Goal: Book appointment/travel/reservation

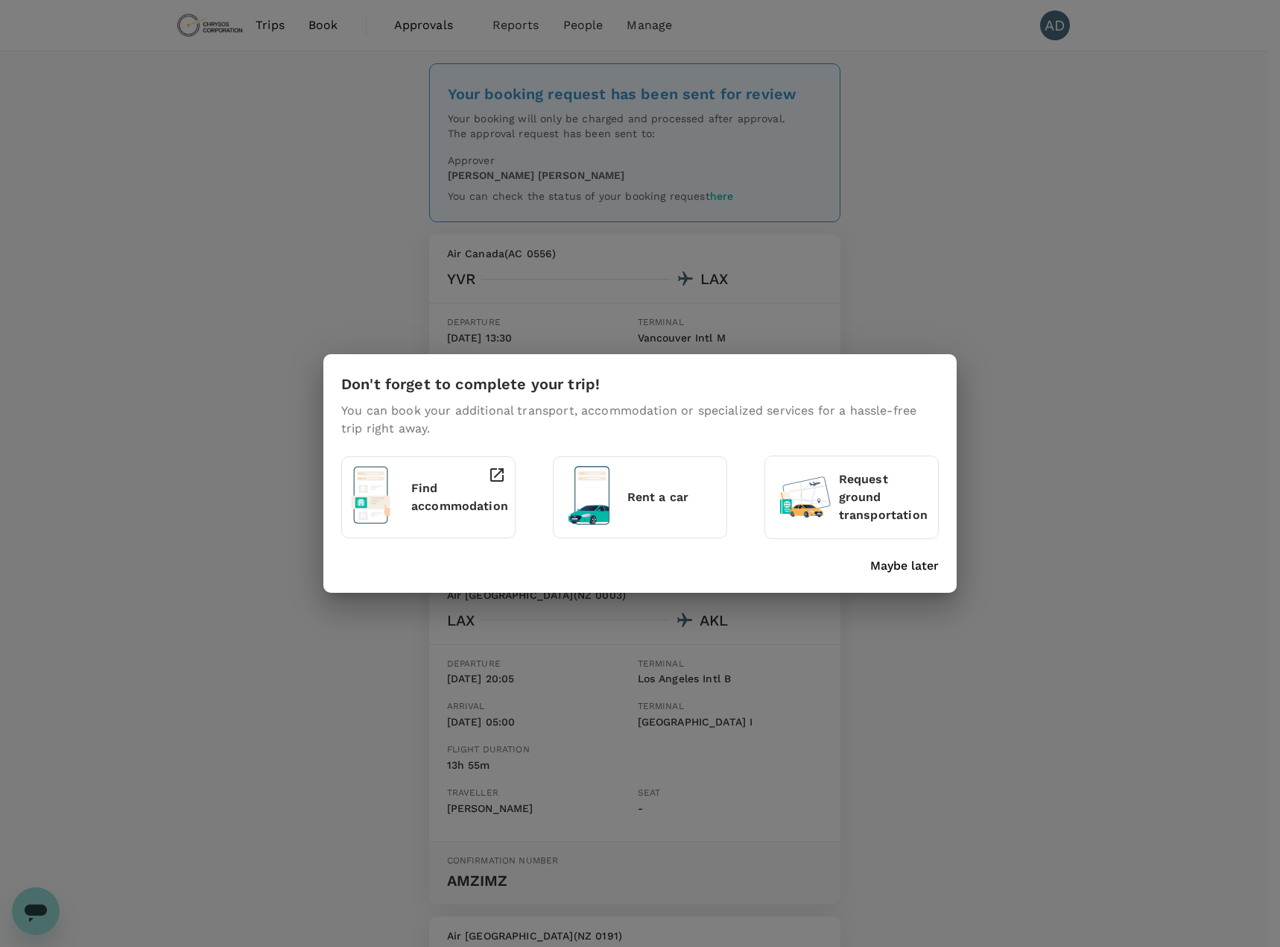
click at [470, 492] on p "Find accommodation" at bounding box center [459, 497] width 97 height 36
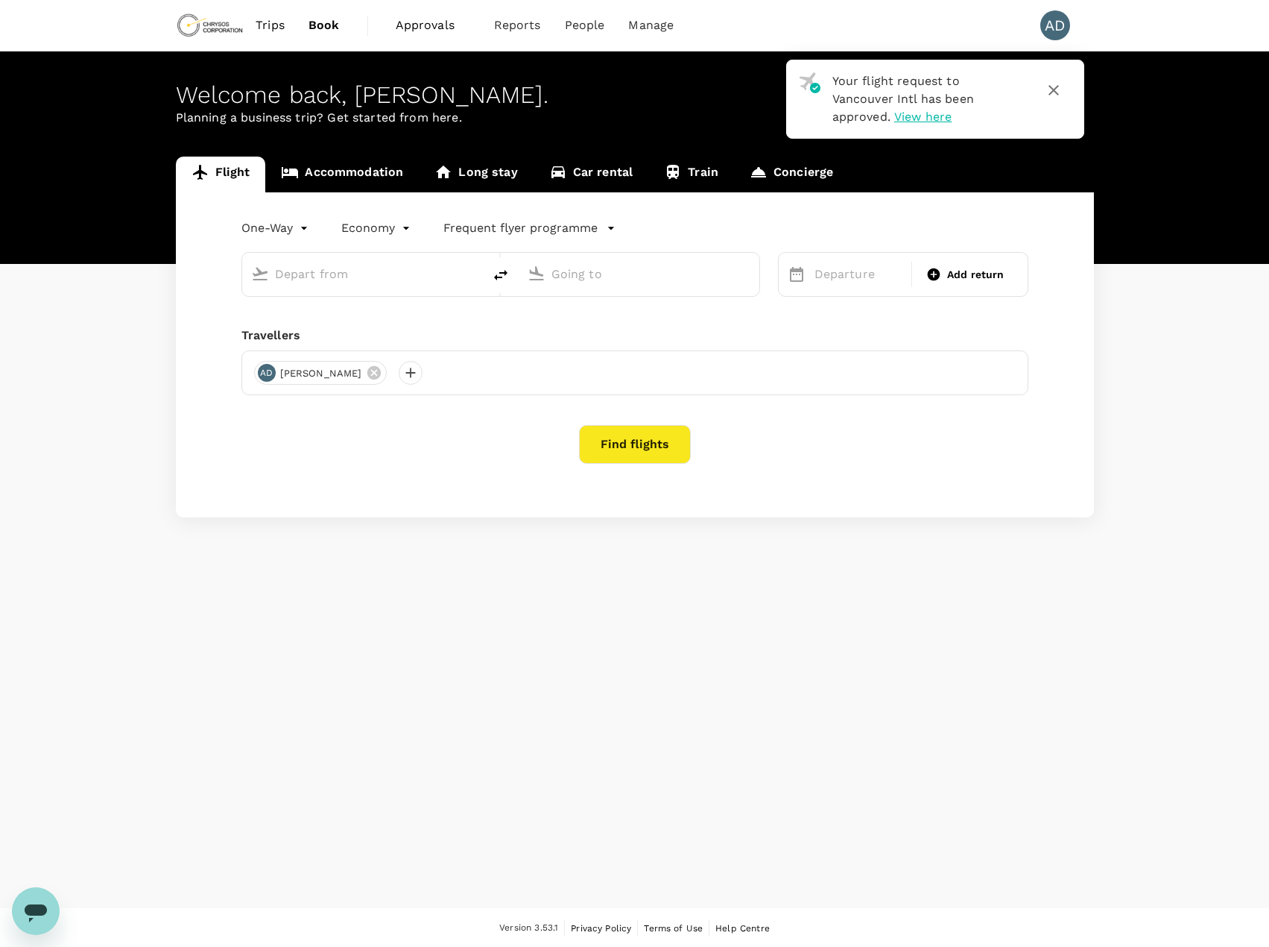
type input "roundtrip"
type input "Vancouver Intl (YVR)"
type input "[GEOGRAPHIC_DATA], [GEOGRAPHIC_DATA] (any)"
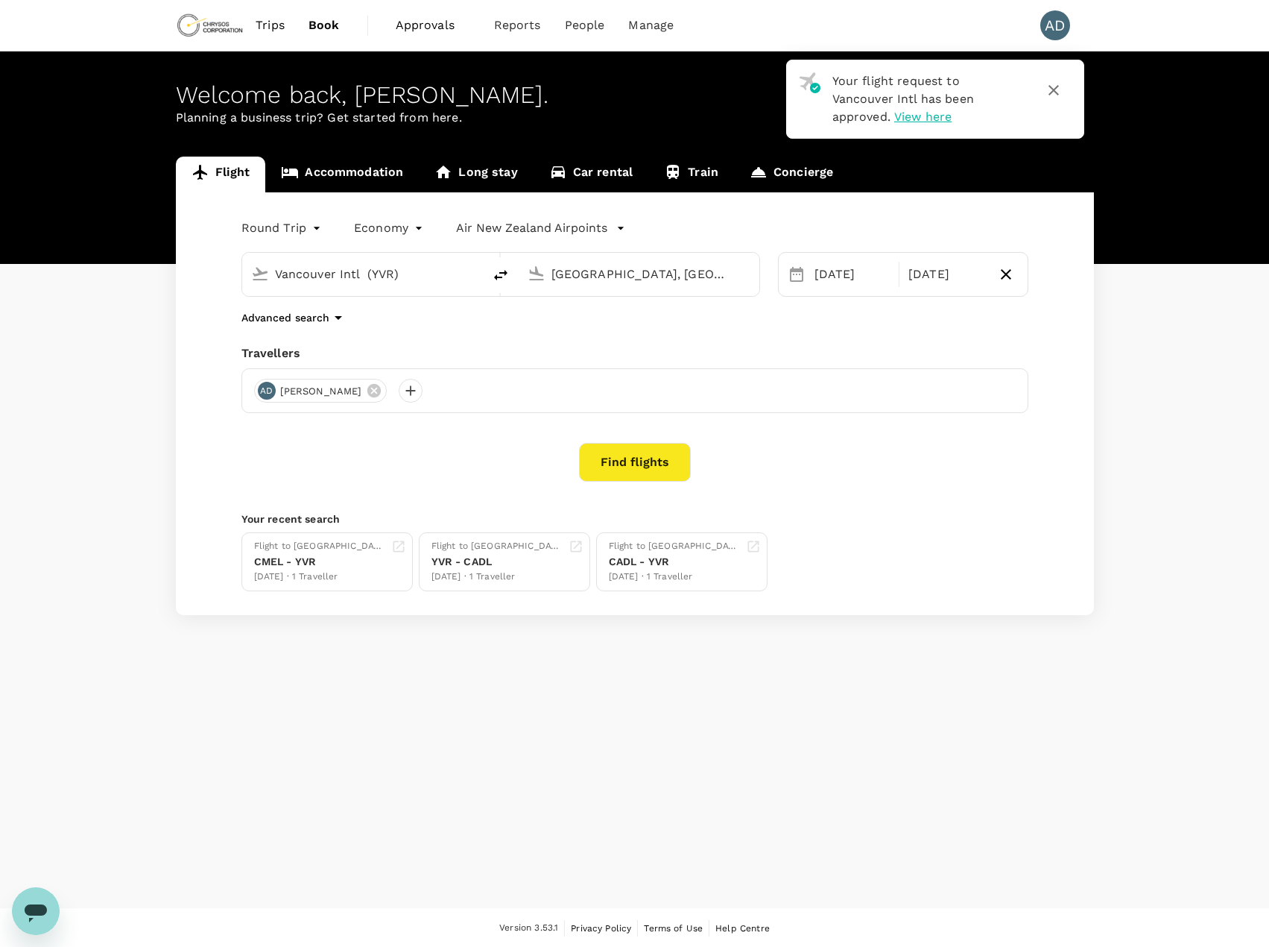
click at [348, 169] on link "Accommodation" at bounding box center [342, 175] width 154 height 36
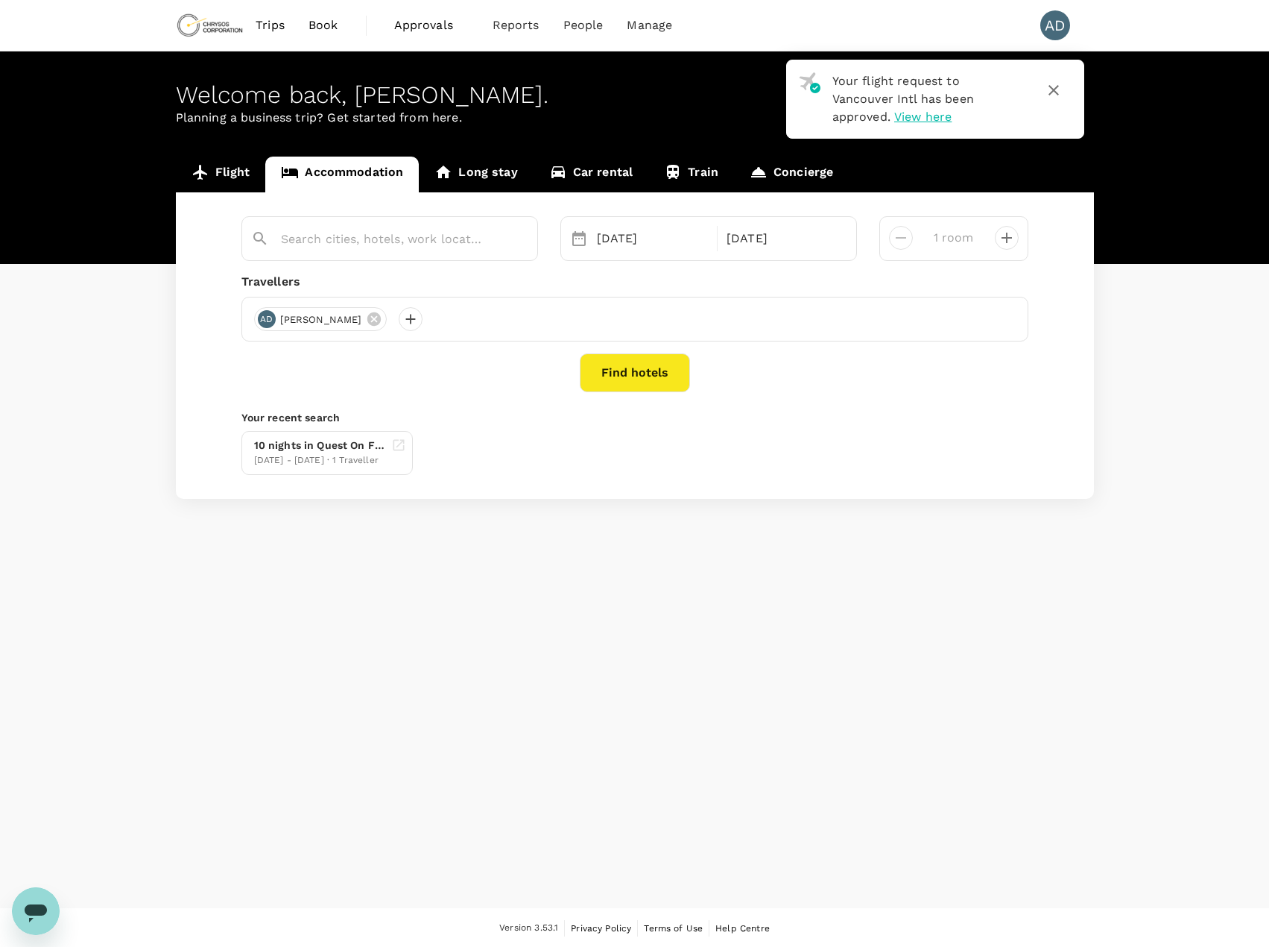
type input "[GEOGRAPHIC_DATA]"
click at [1060, 95] on icon "button" at bounding box center [1054, 90] width 18 height 18
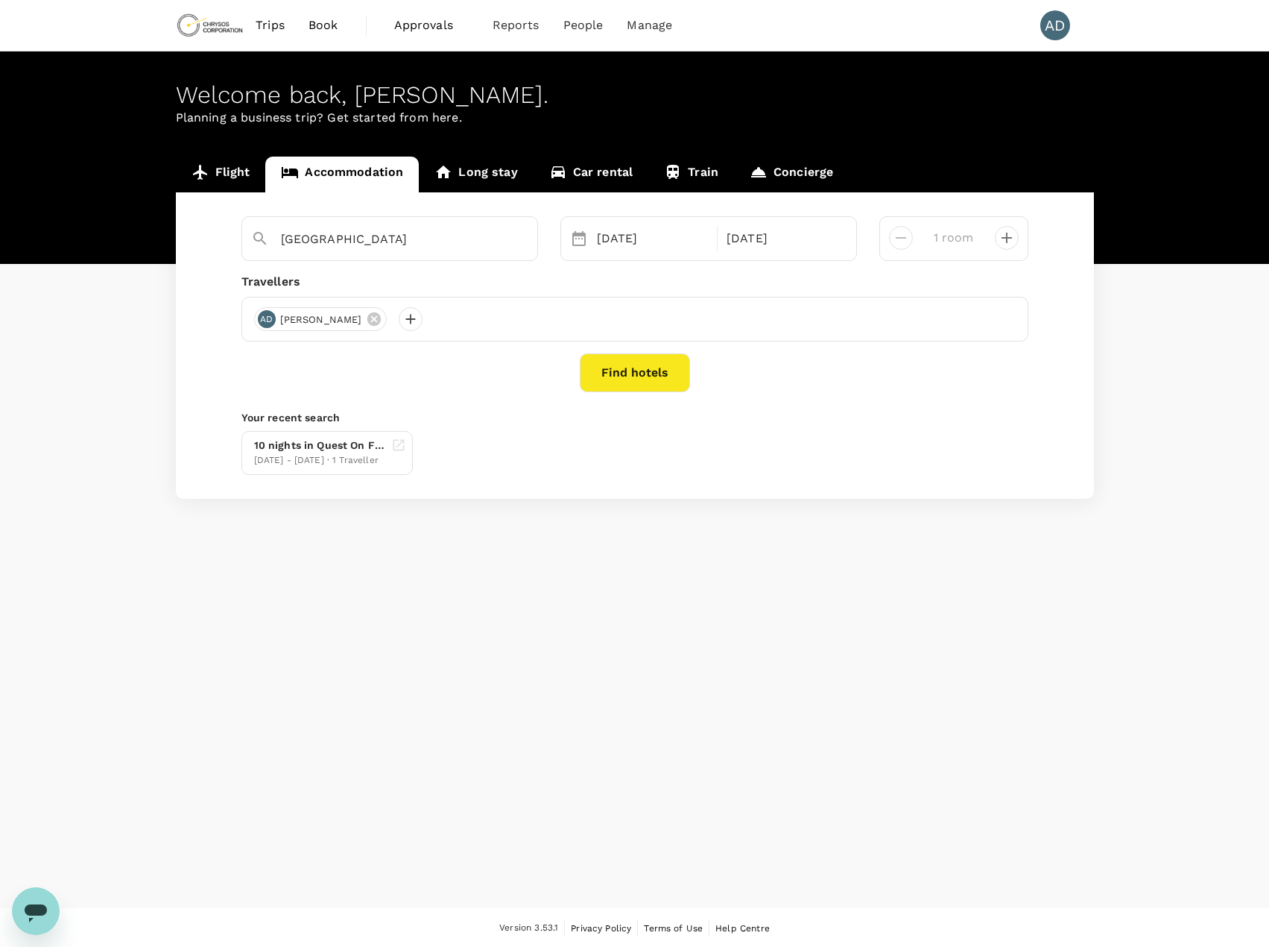
click at [621, 371] on button "Find hotels" at bounding box center [635, 372] width 110 height 39
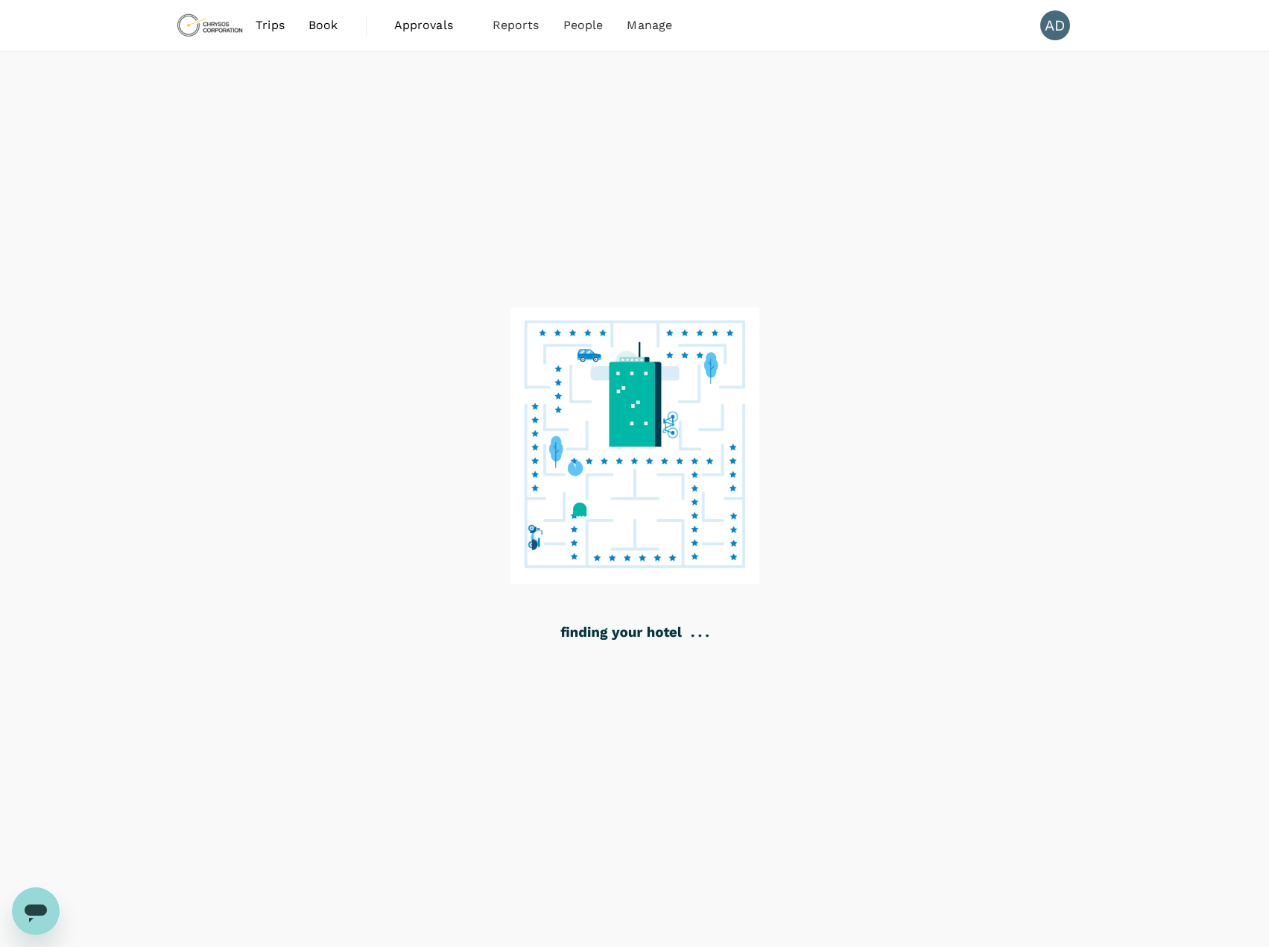
drag, startPoint x: 201, startPoint y: 551, endPoint x: 57, endPoint y: 265, distance: 319.7
click at [57, 265] on div at bounding box center [634, 499] width 1269 height 896
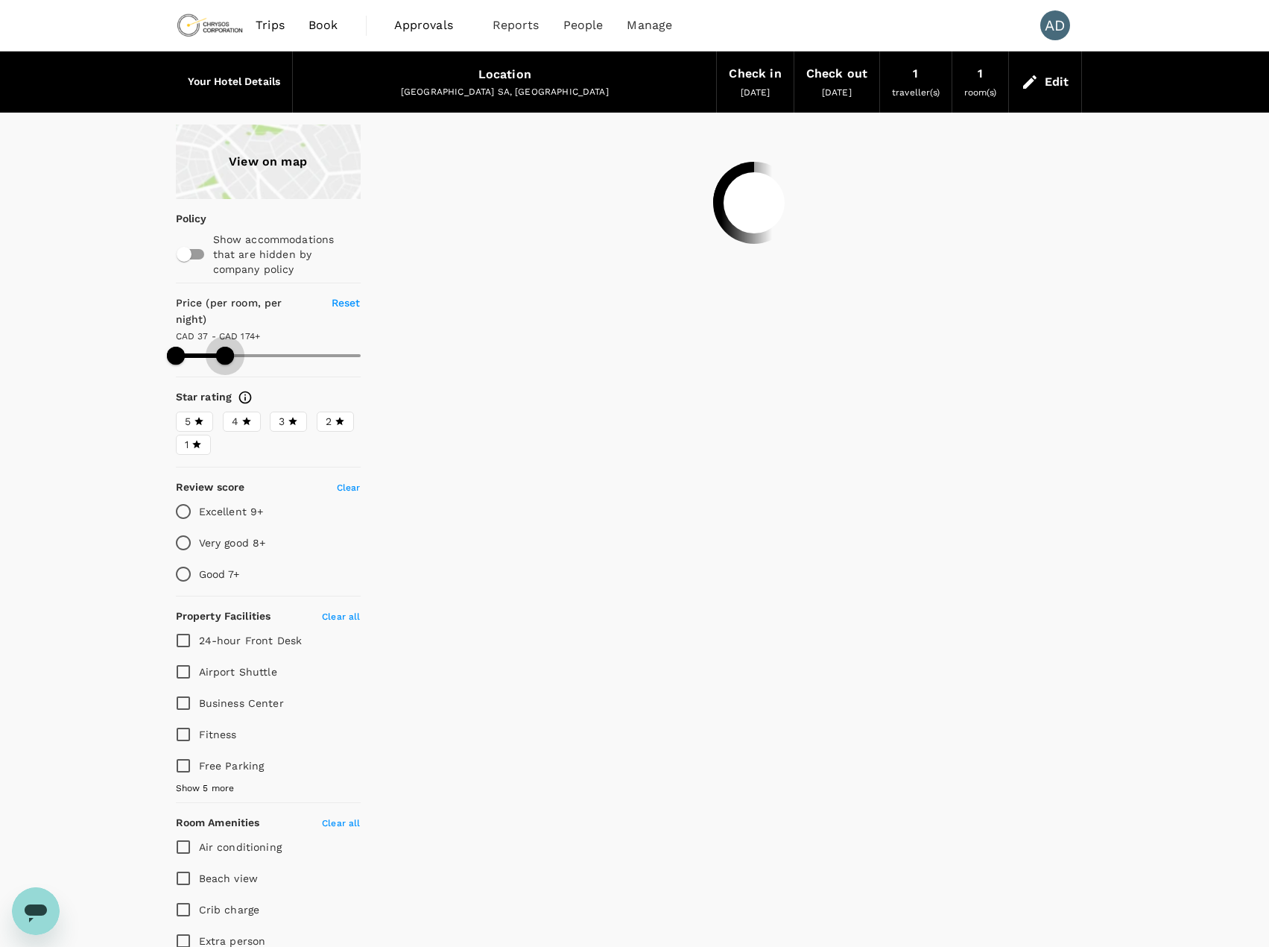
click at [225, 347] on span at bounding box center [225, 356] width 18 height 18
type input "187.89"
click at [186, 719] on input "Fitness" at bounding box center [183, 734] width 31 height 31
checkbox input "true"
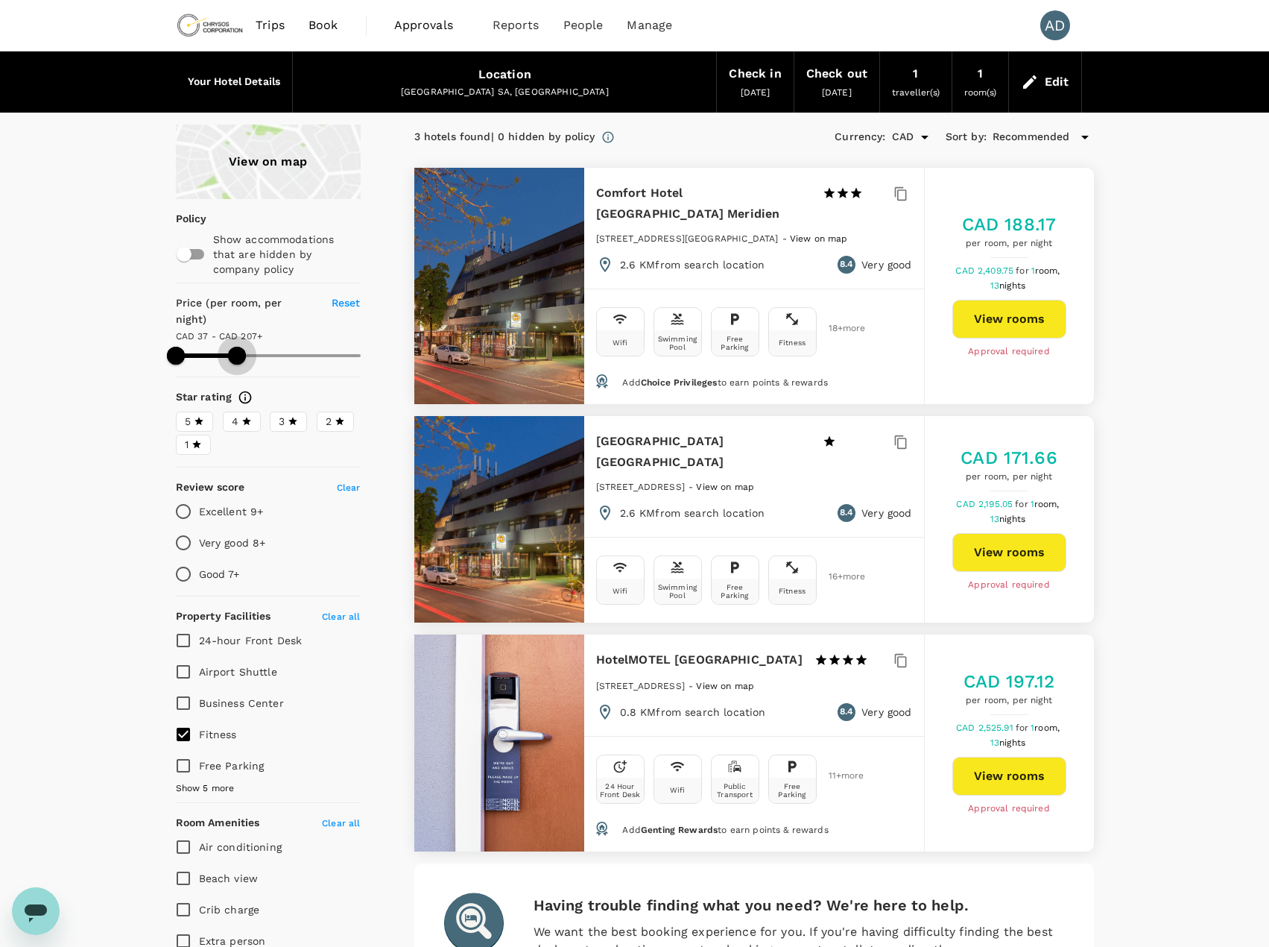
drag, startPoint x: 229, startPoint y: 339, endPoint x: 237, endPoint y: 340, distance: 8.2
click at [237, 347] on span at bounding box center [237, 356] width 18 height 18
click at [244, 347] on span at bounding box center [245, 356] width 18 height 18
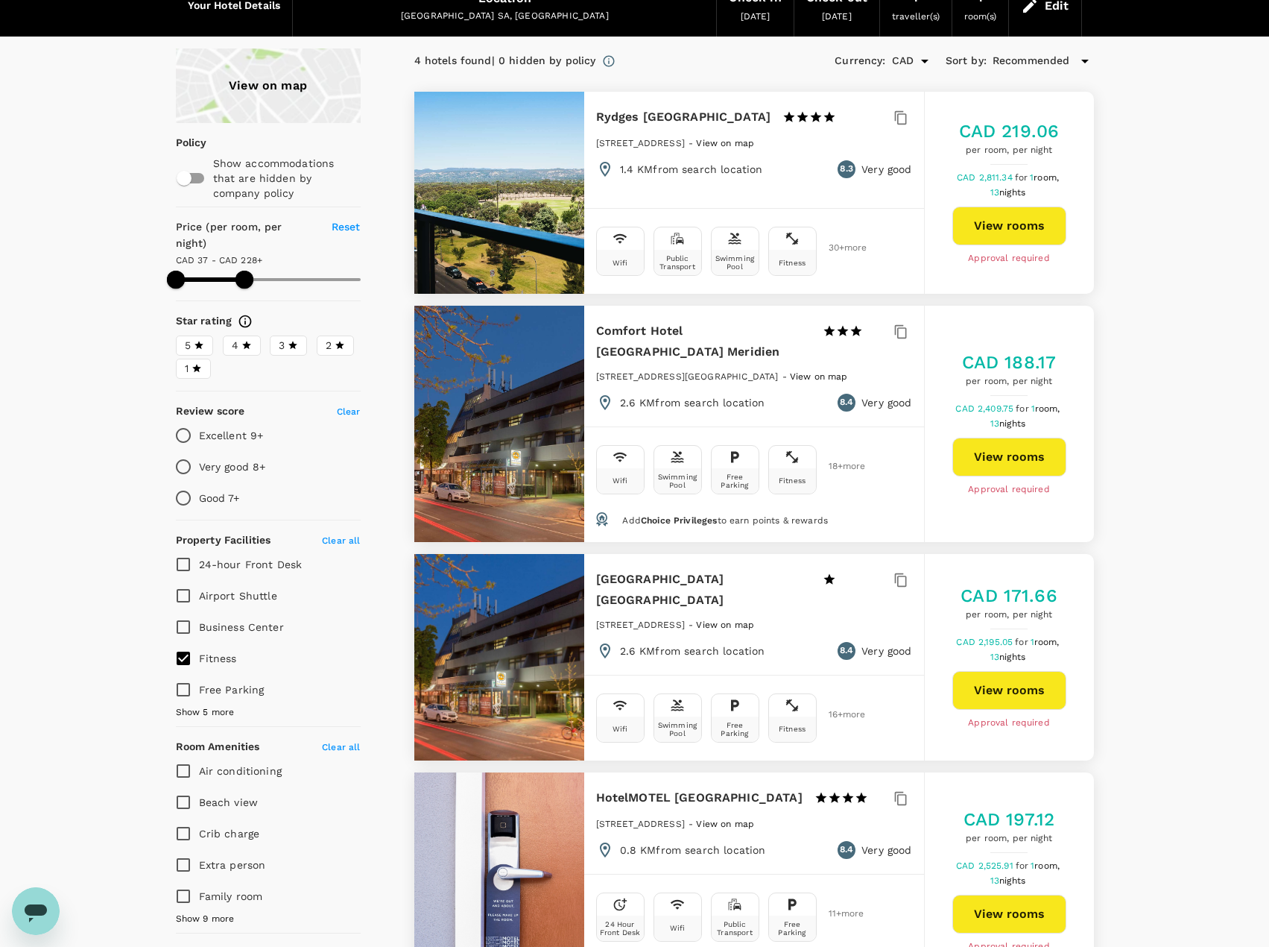
scroll to position [14, 0]
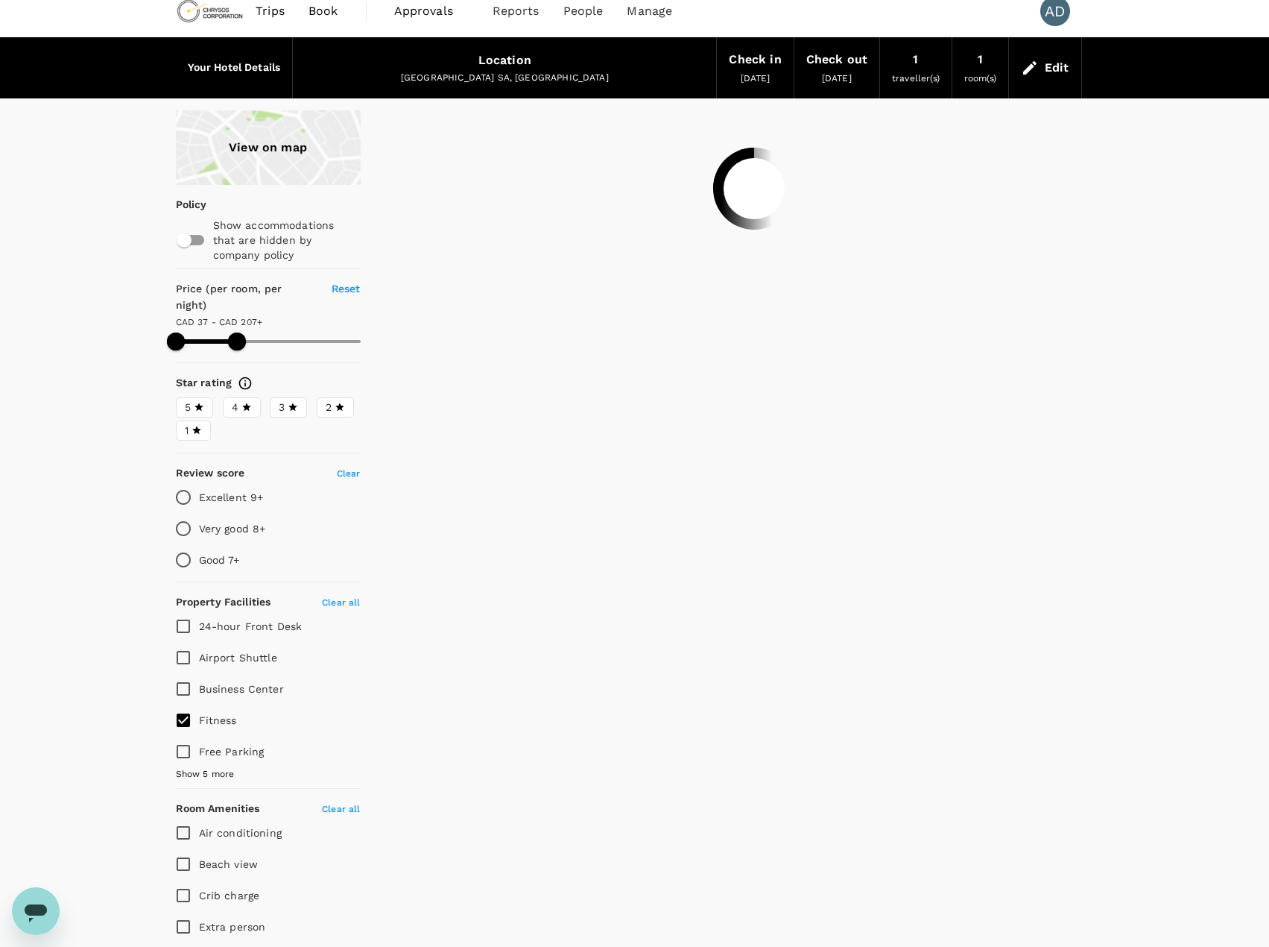
drag, startPoint x: 237, startPoint y: 327, endPoint x: 54, endPoint y: 321, distance: 182.7
click at [54, 321] on div "View on map Policy Show accommodations that are hidden by company policy Price …" at bounding box center [634, 687] width 1269 height 1155
type input "223.89"
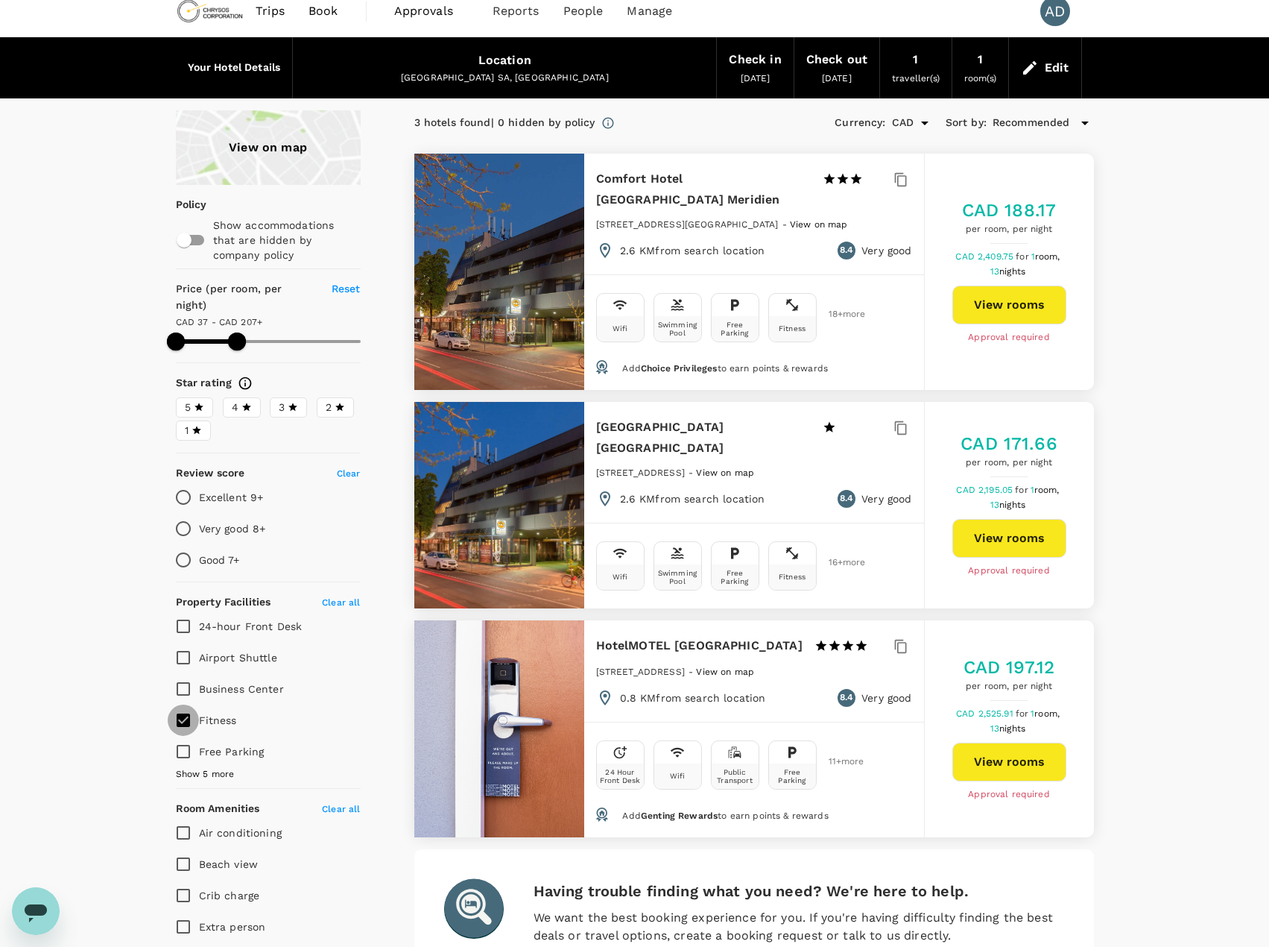
click at [185, 707] on input "Fitness" at bounding box center [183, 719] width 31 height 31
checkbox input "false"
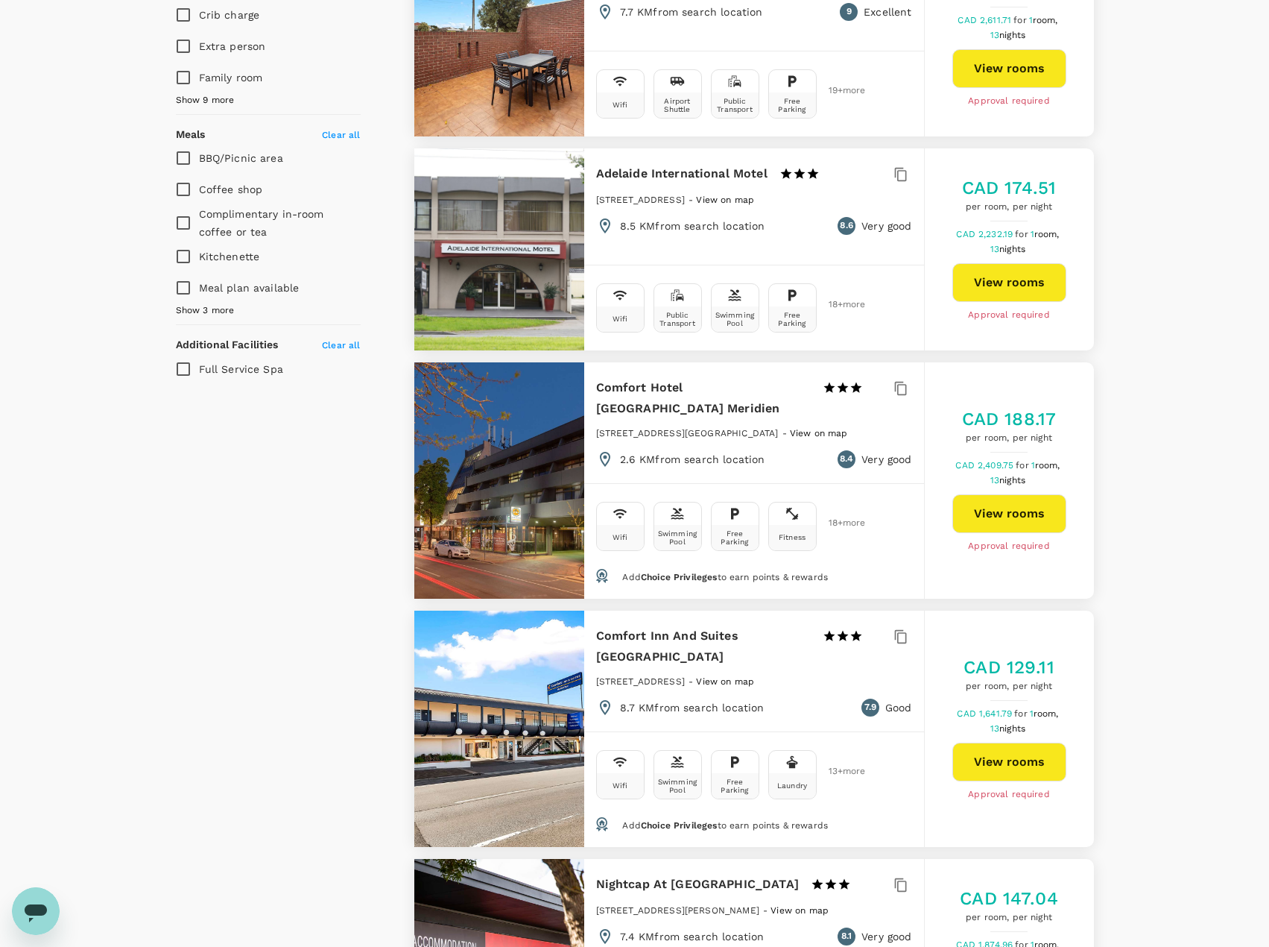
scroll to position [1043, 0]
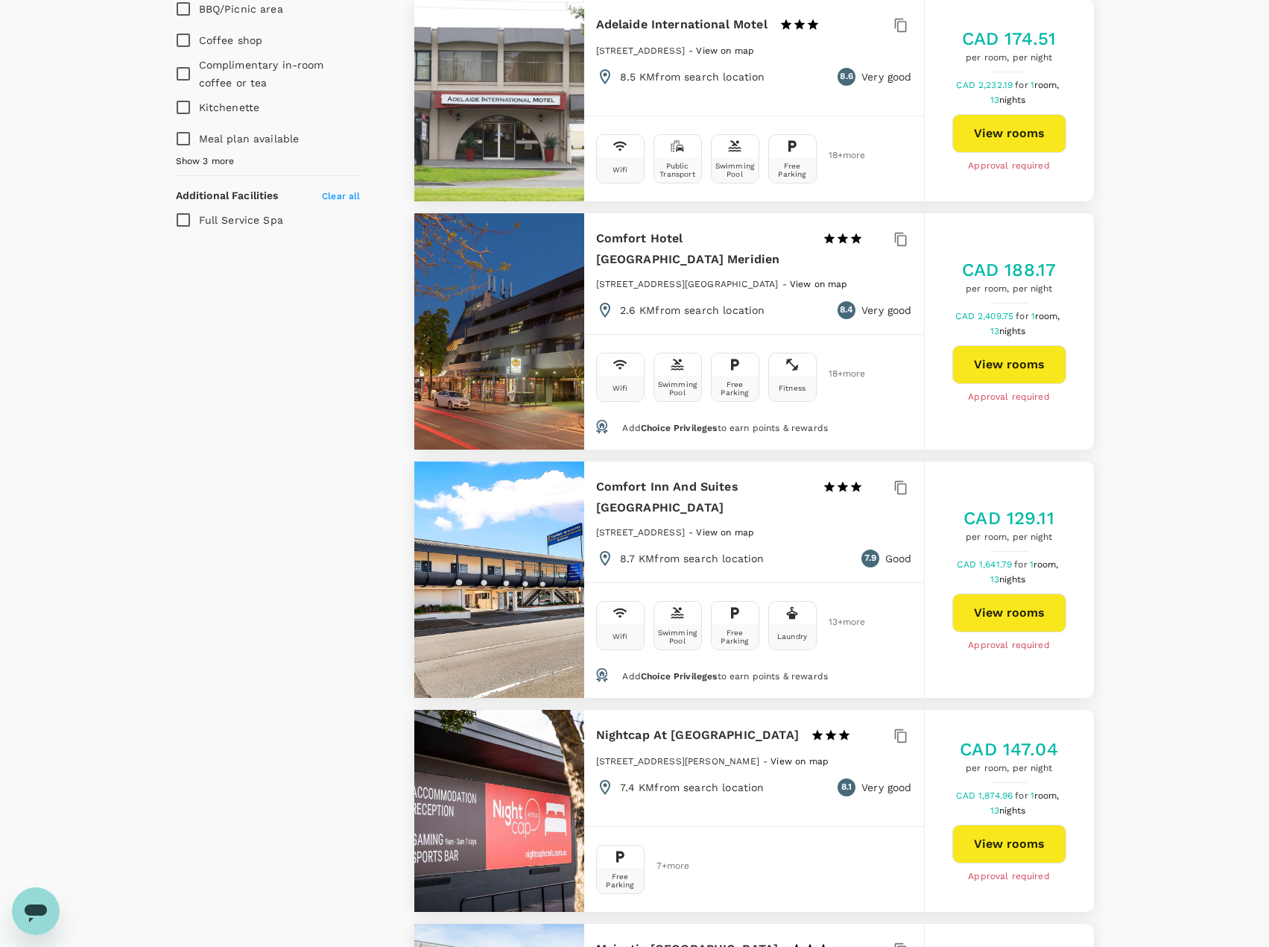
click at [656, 235] on h6 "Comfort Hotel [GEOGRAPHIC_DATA] Meridien" at bounding box center [703, 249] width 215 height 42
click at [992, 346] on button "View rooms" at bounding box center [1010, 364] width 114 height 39
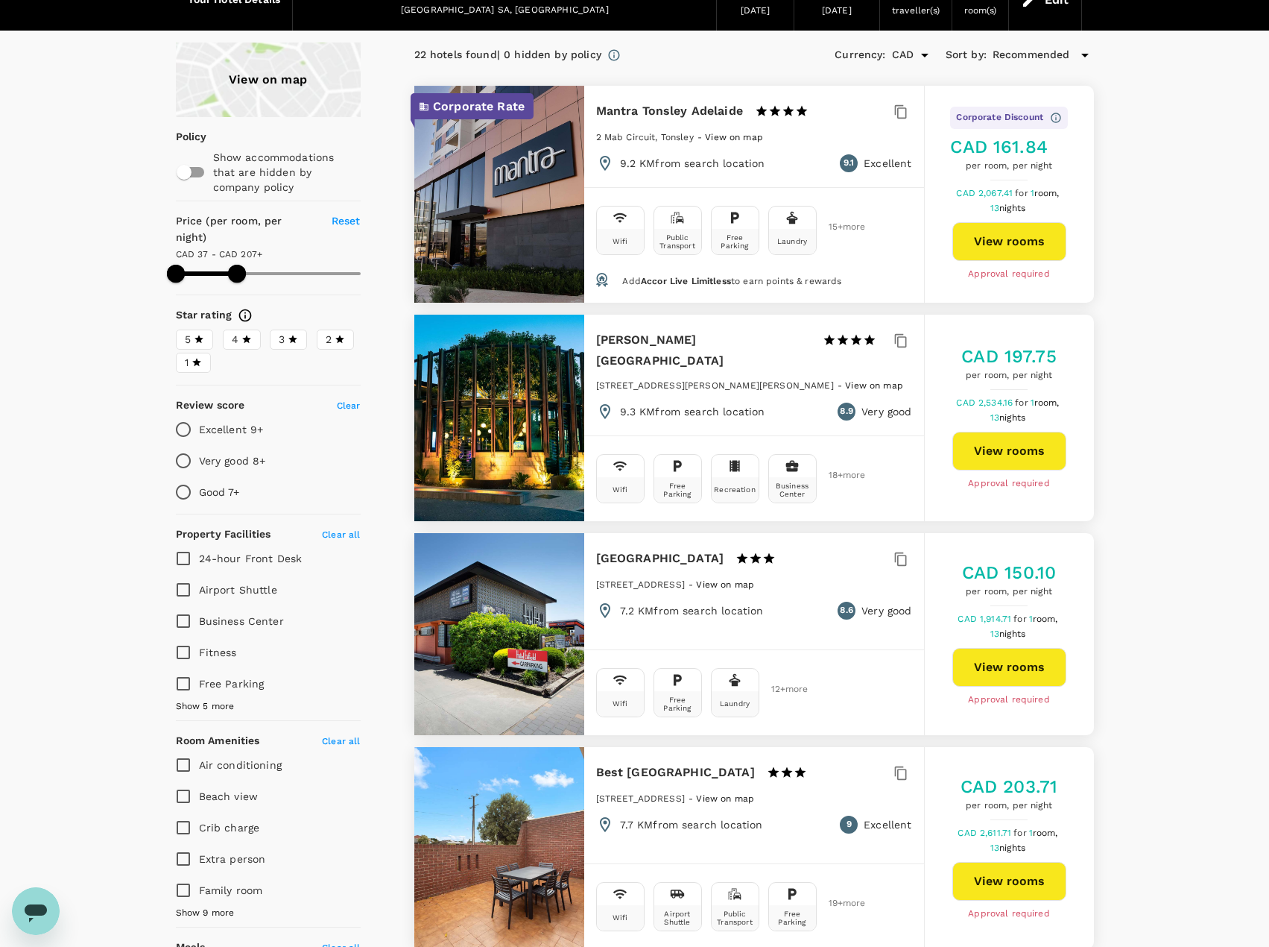
scroll to position [75, 0]
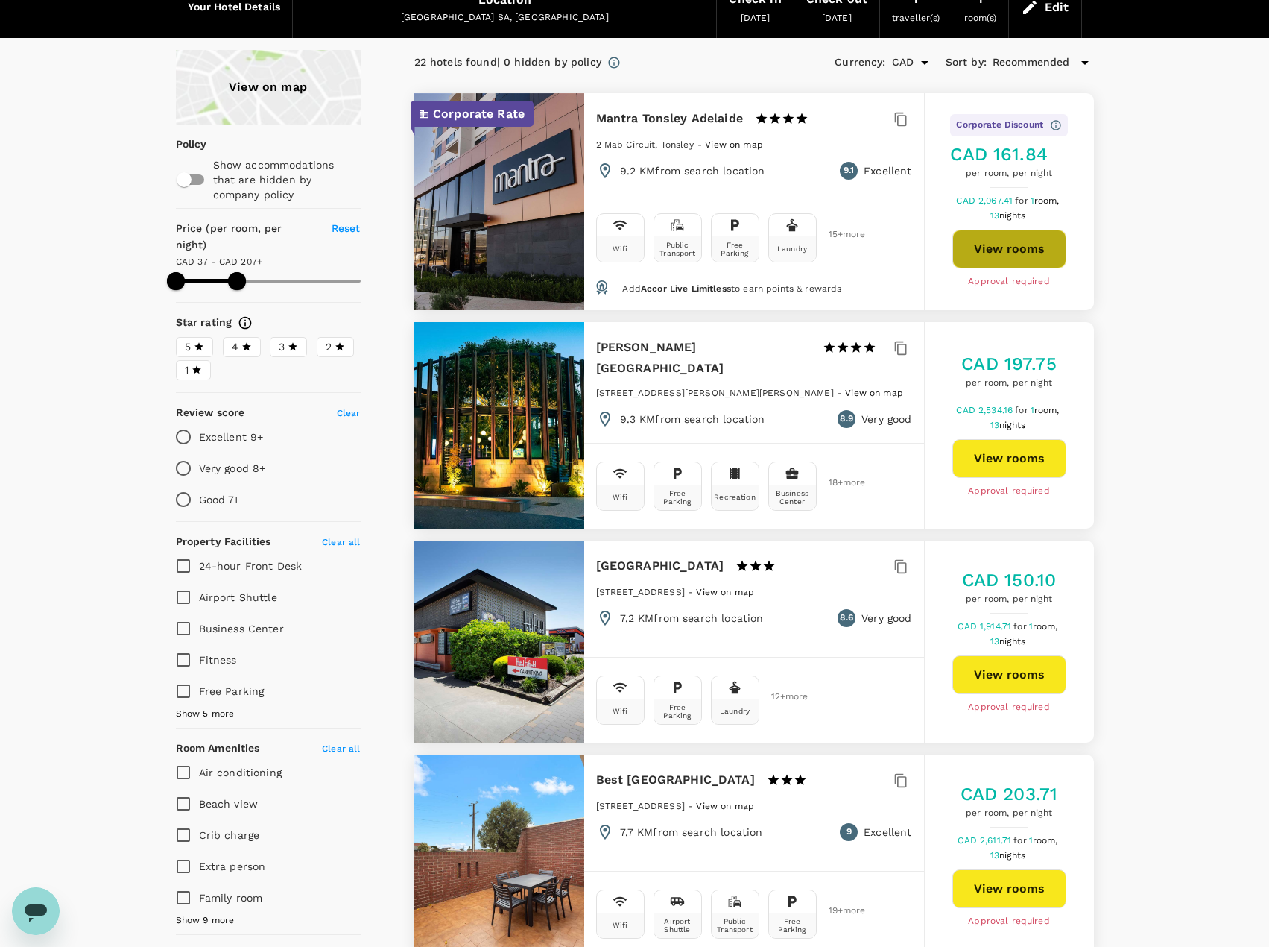
click at [1008, 248] on button "View rooms" at bounding box center [1010, 249] width 114 height 39
type input "223.89"
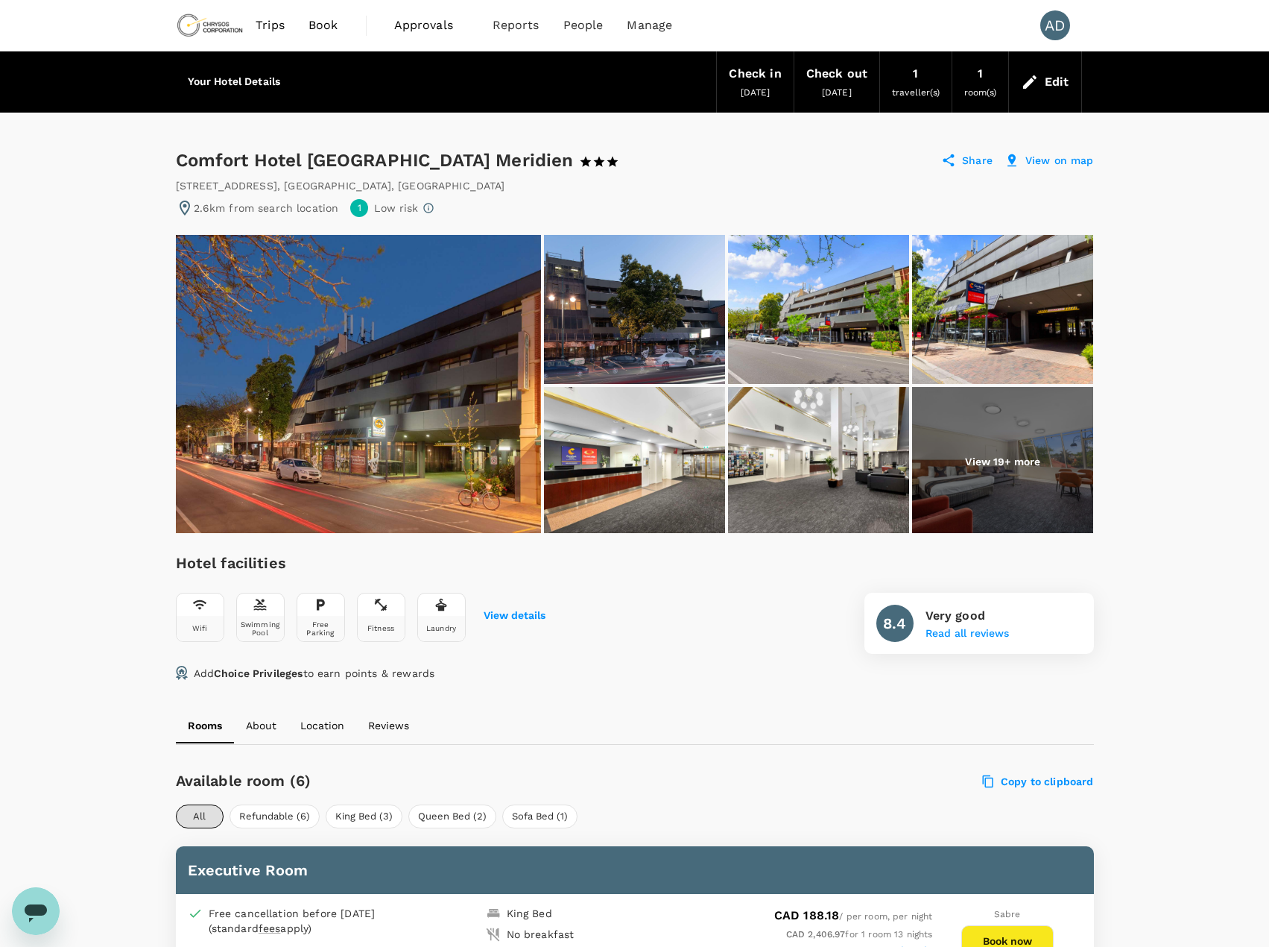
click at [402, 341] on img at bounding box center [358, 384] width 365 height 298
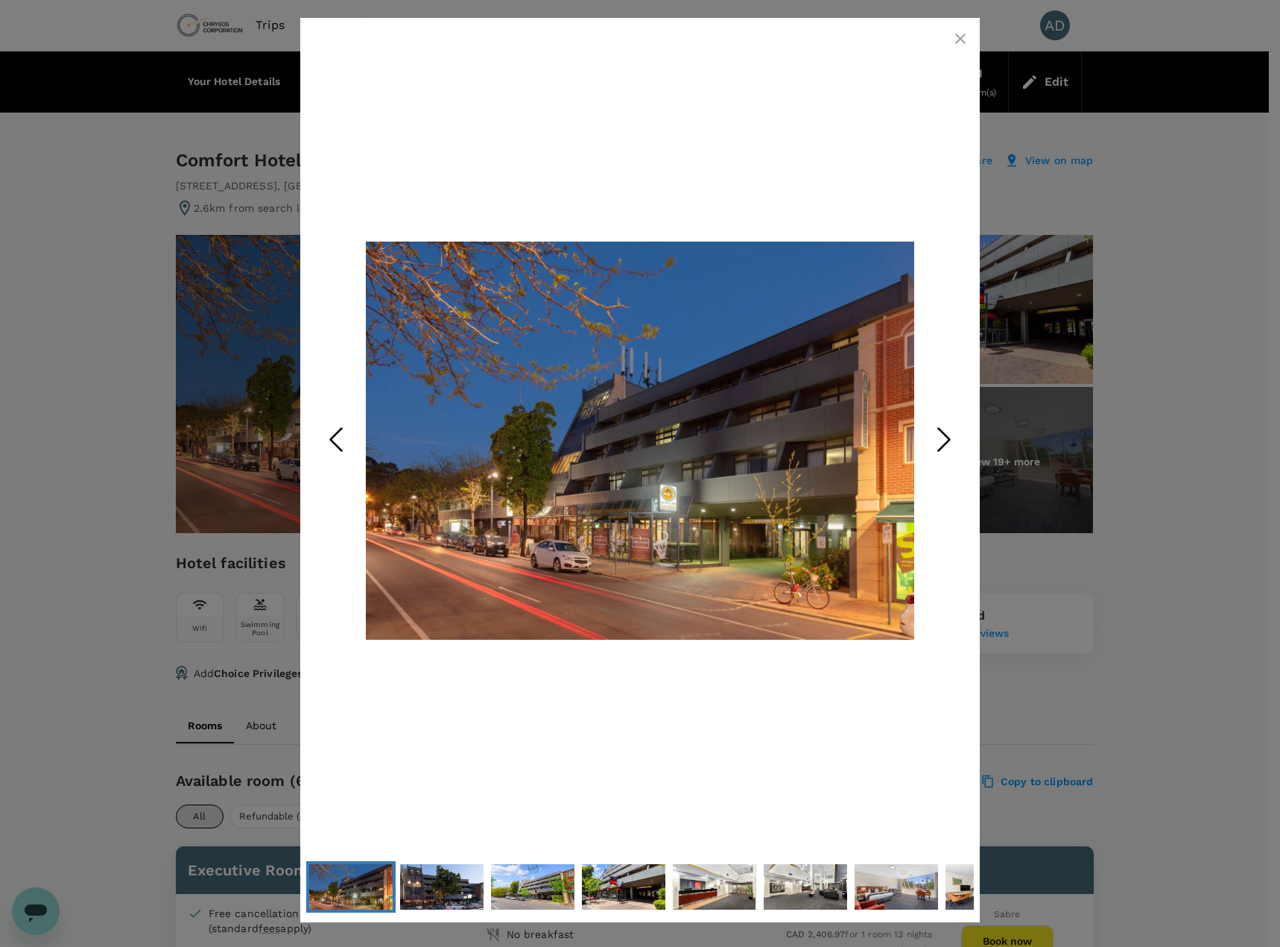
click at [952, 440] on icon "Next Slide" at bounding box center [944, 439] width 45 height 45
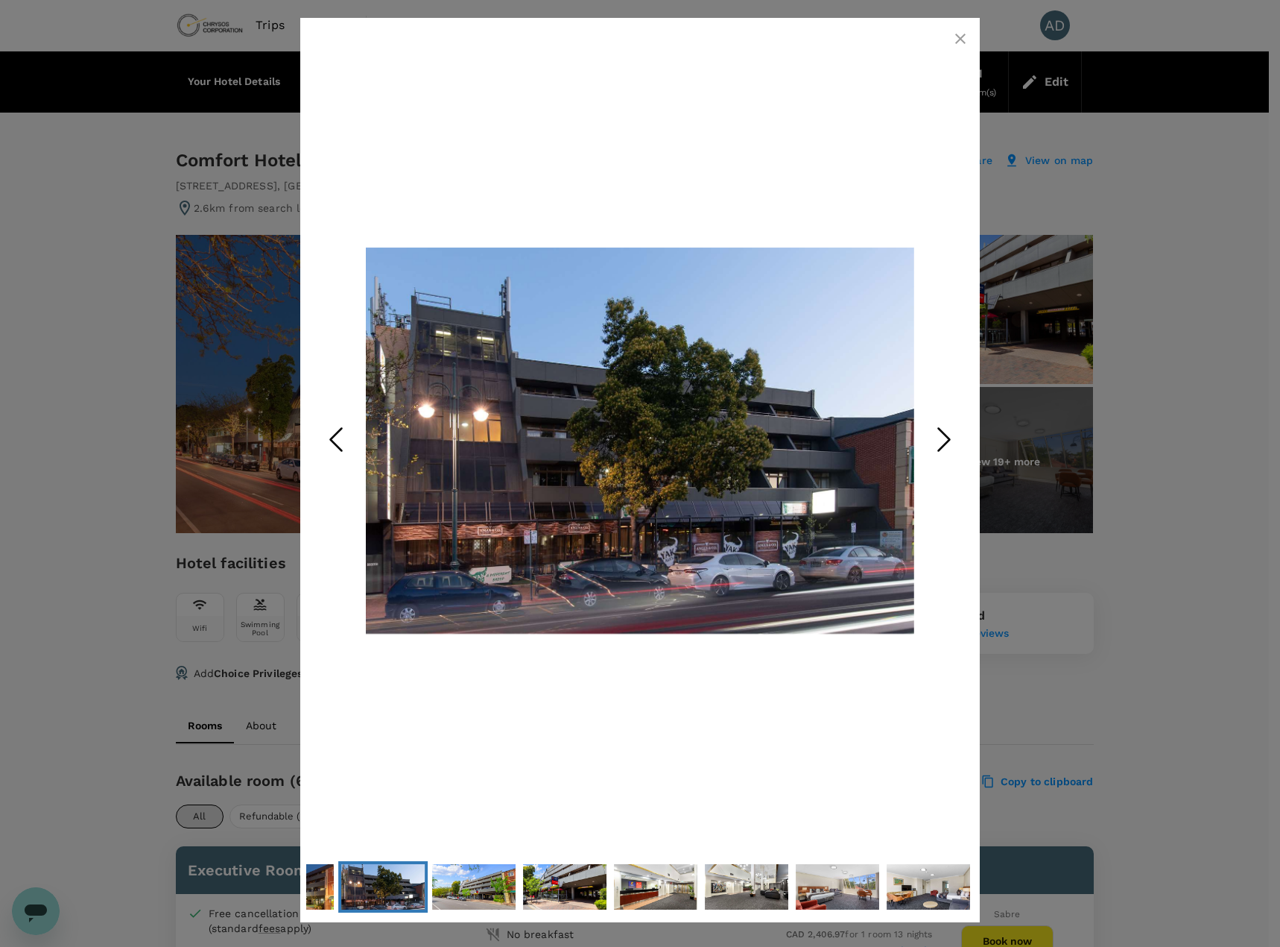
click at [952, 440] on icon "Next Slide" at bounding box center [944, 439] width 45 height 45
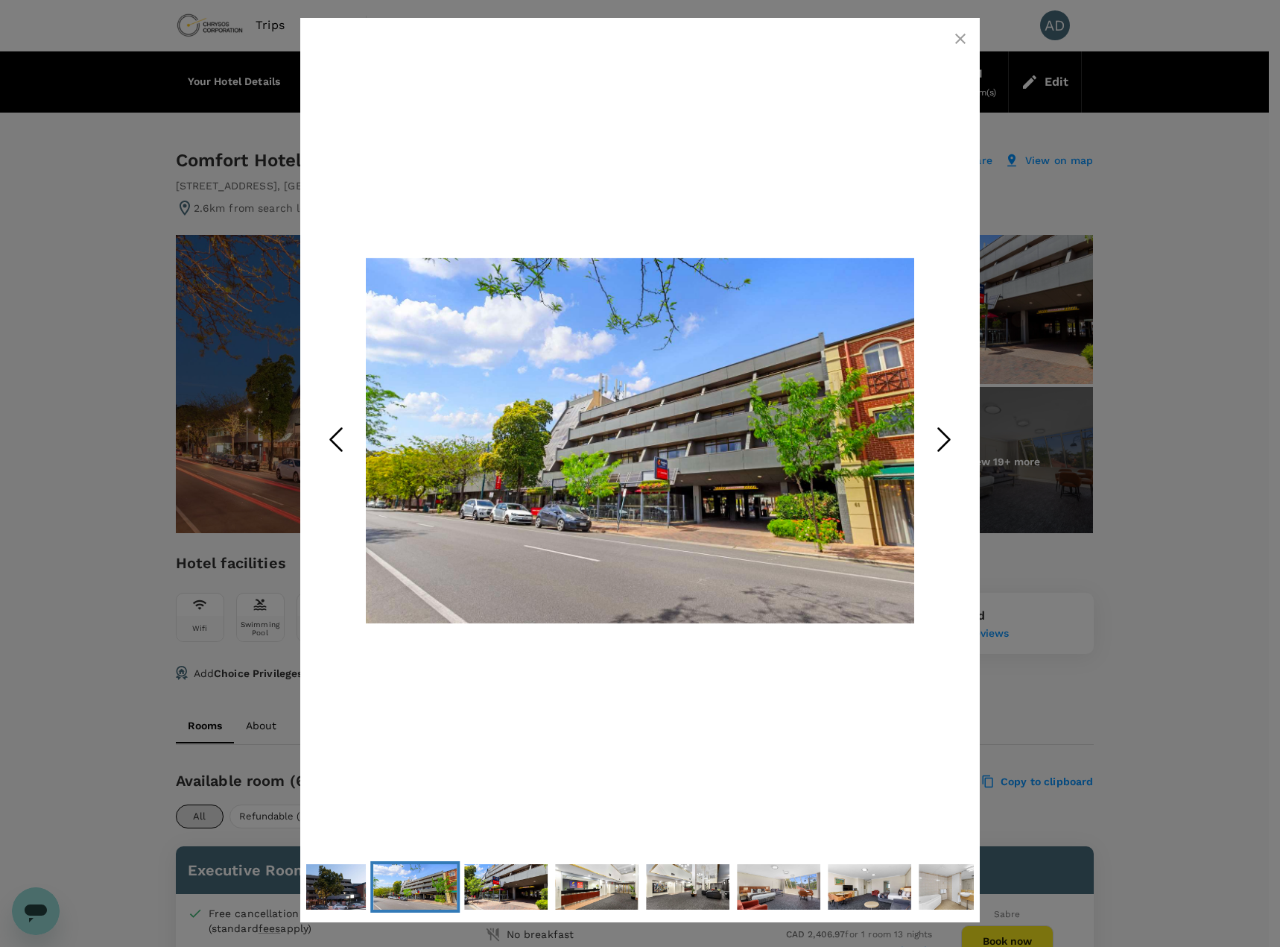
click at [952, 440] on icon "Next Slide" at bounding box center [944, 439] width 45 height 45
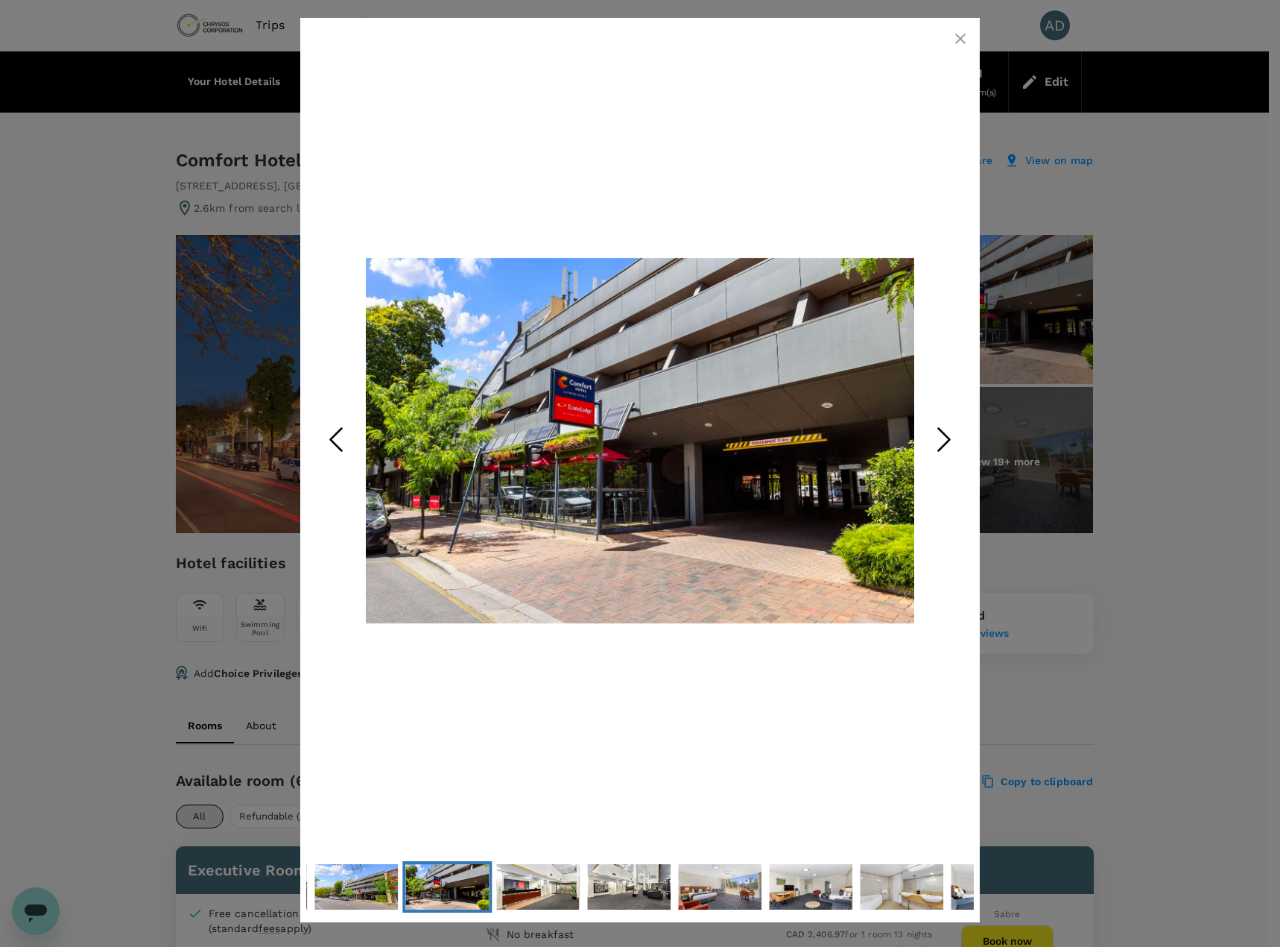
click at [952, 440] on icon "Next Slide" at bounding box center [944, 439] width 45 height 45
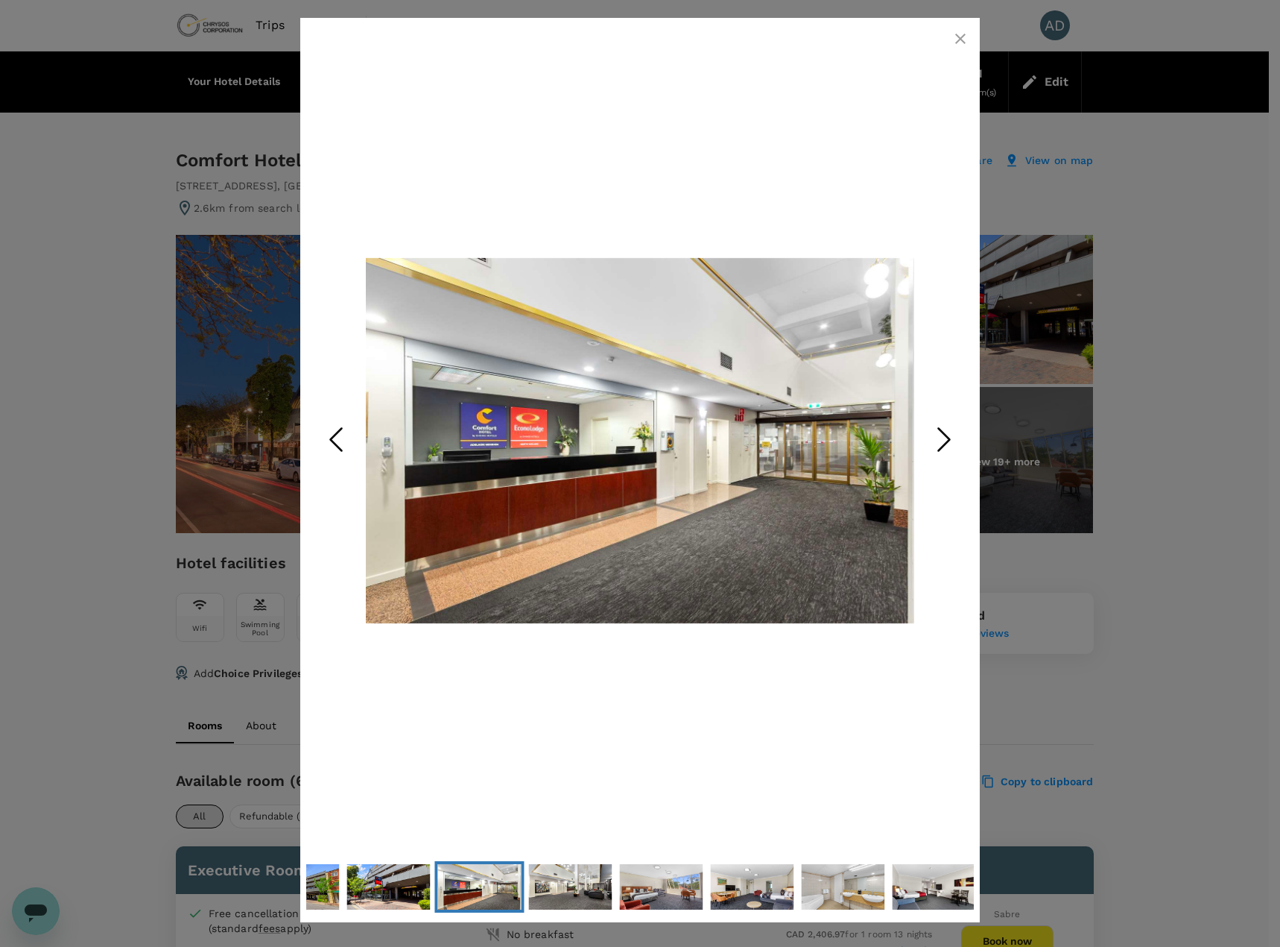
click at [952, 440] on icon "Next Slide" at bounding box center [944, 439] width 45 height 45
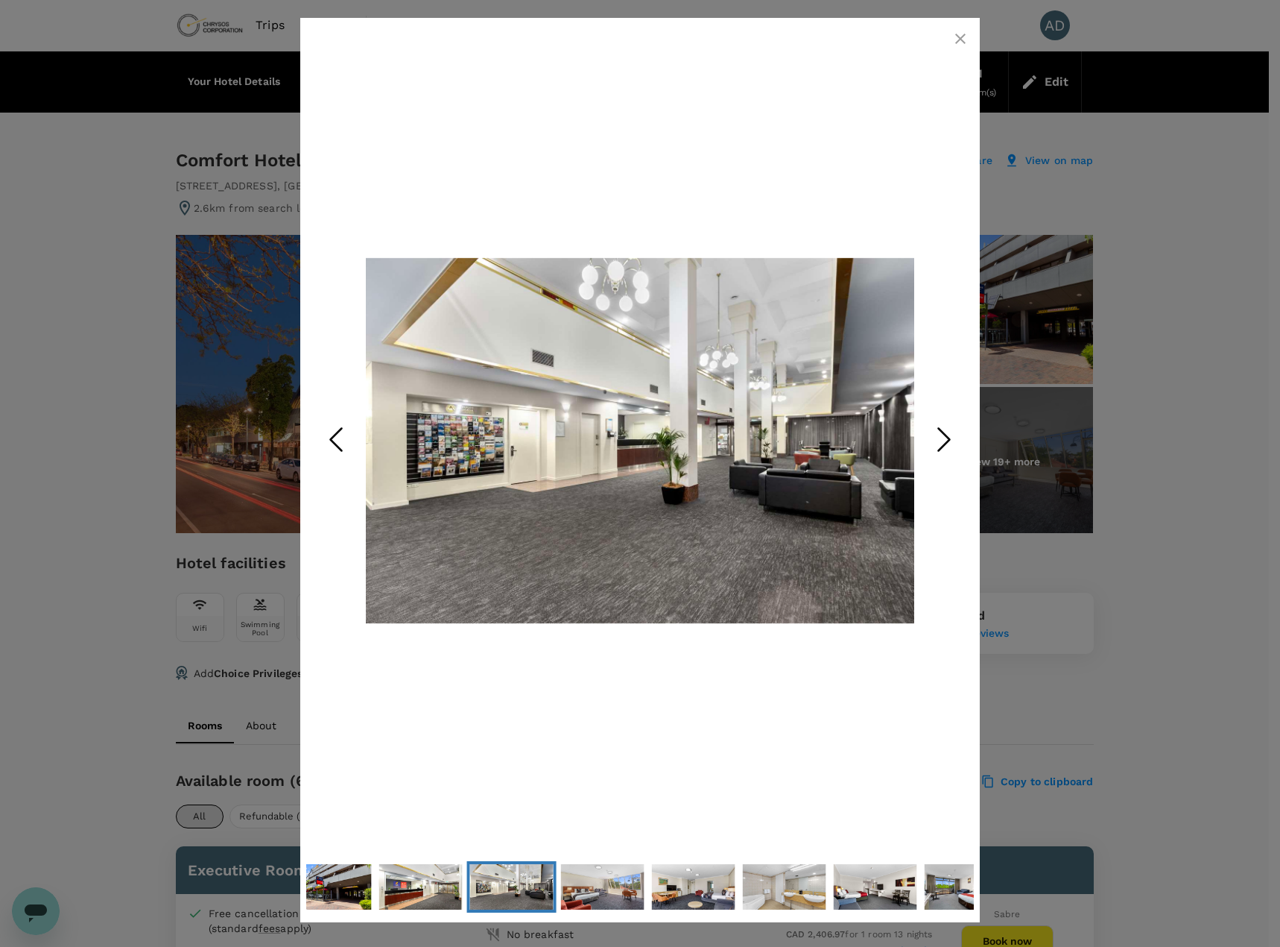
click at [952, 440] on icon "Next Slide" at bounding box center [944, 439] width 45 height 45
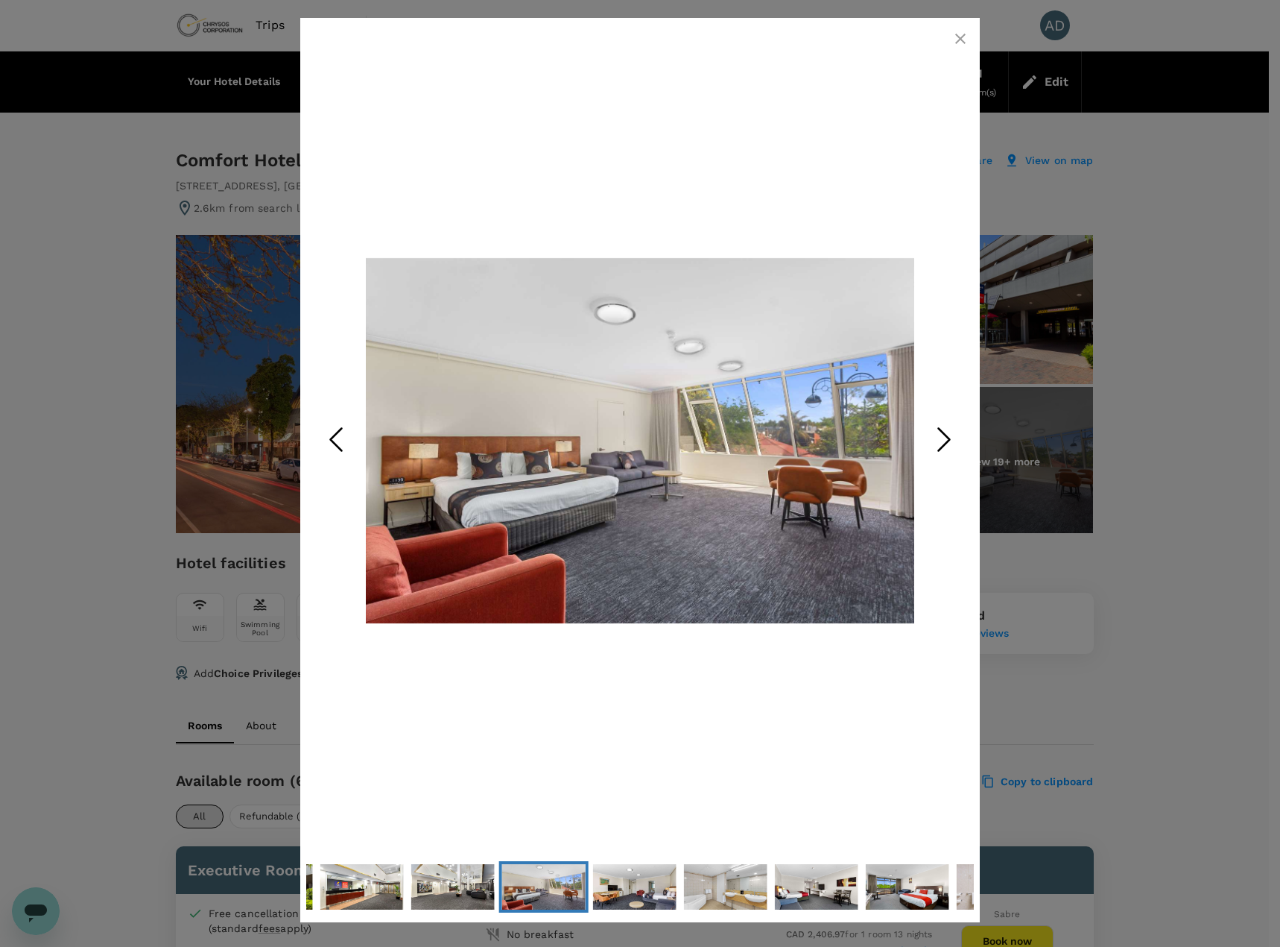
click at [952, 440] on icon "Next Slide" at bounding box center [944, 439] width 45 height 45
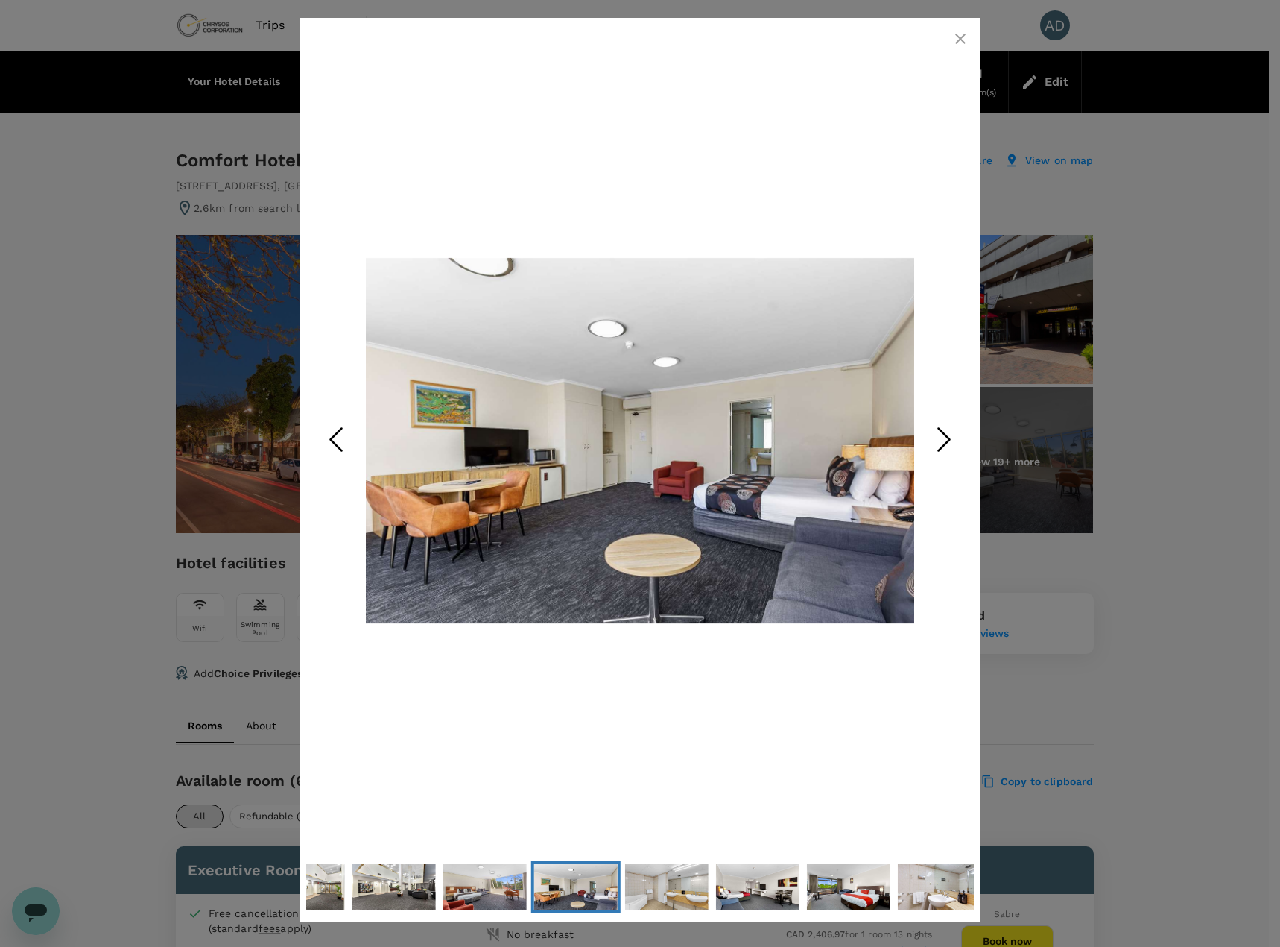
click at [952, 440] on icon "Next Slide" at bounding box center [944, 439] width 45 height 45
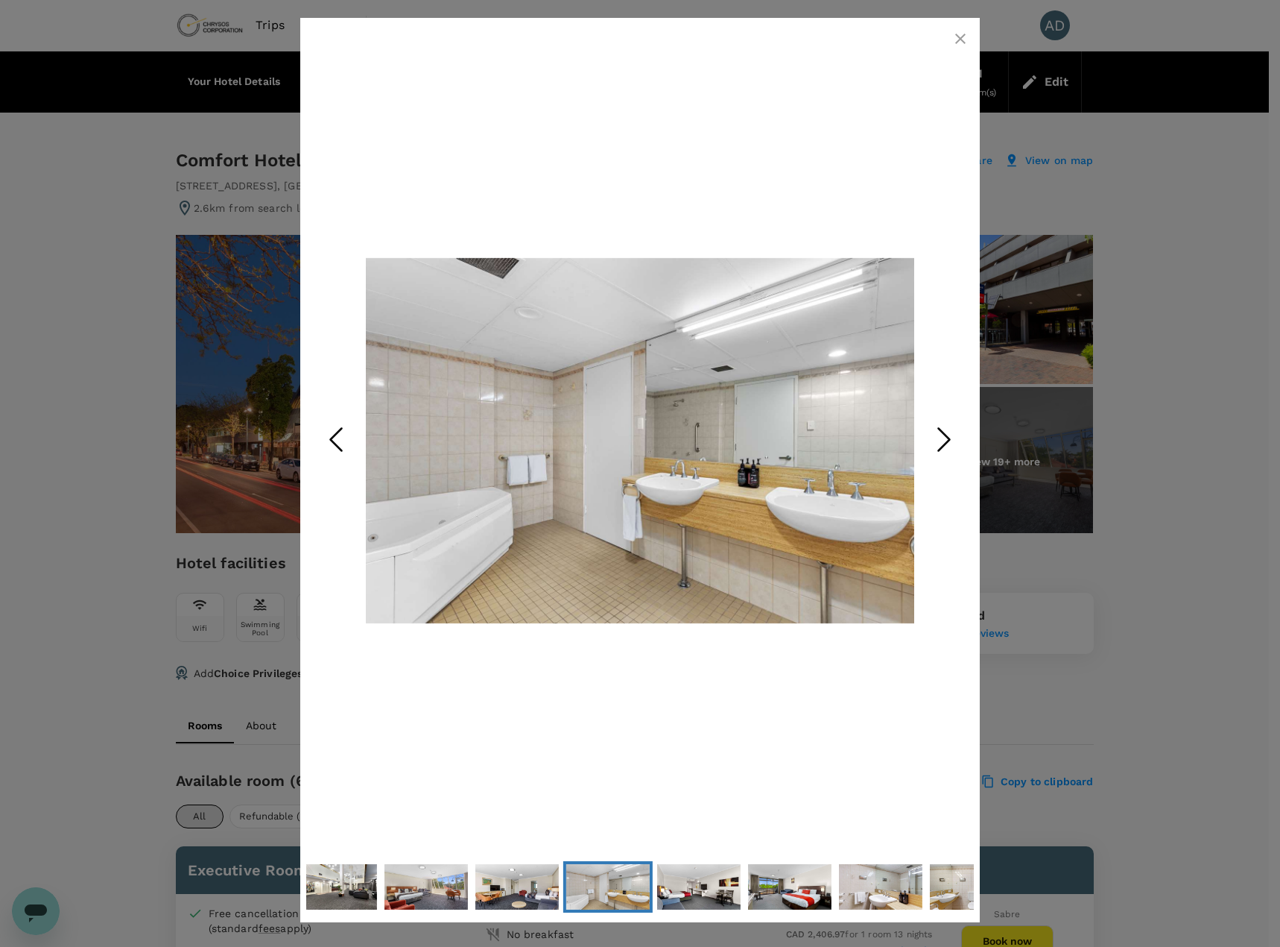
click at [952, 440] on icon "Next Slide" at bounding box center [944, 439] width 45 height 45
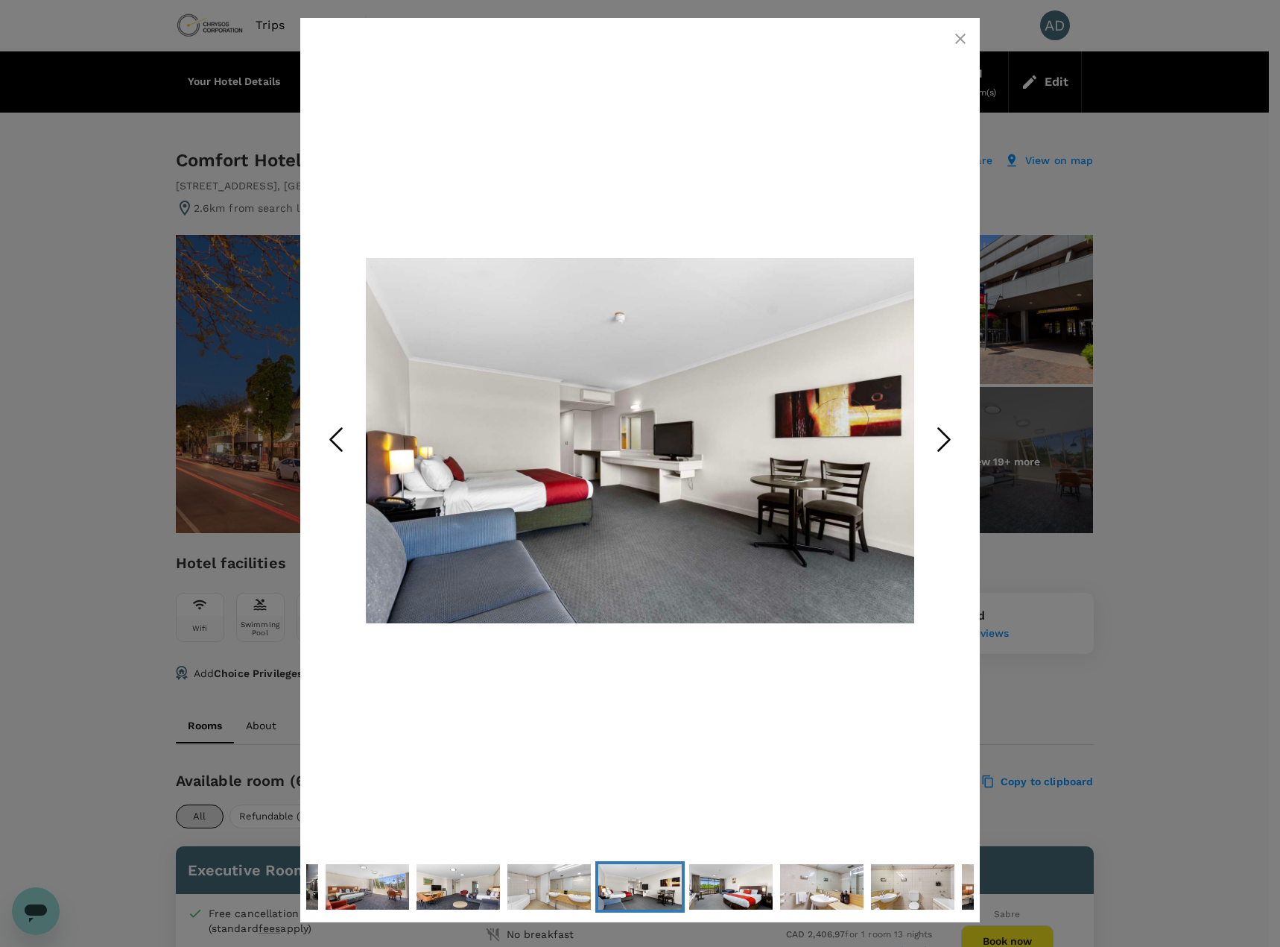
click at [952, 440] on icon "Next Slide" at bounding box center [944, 439] width 45 height 45
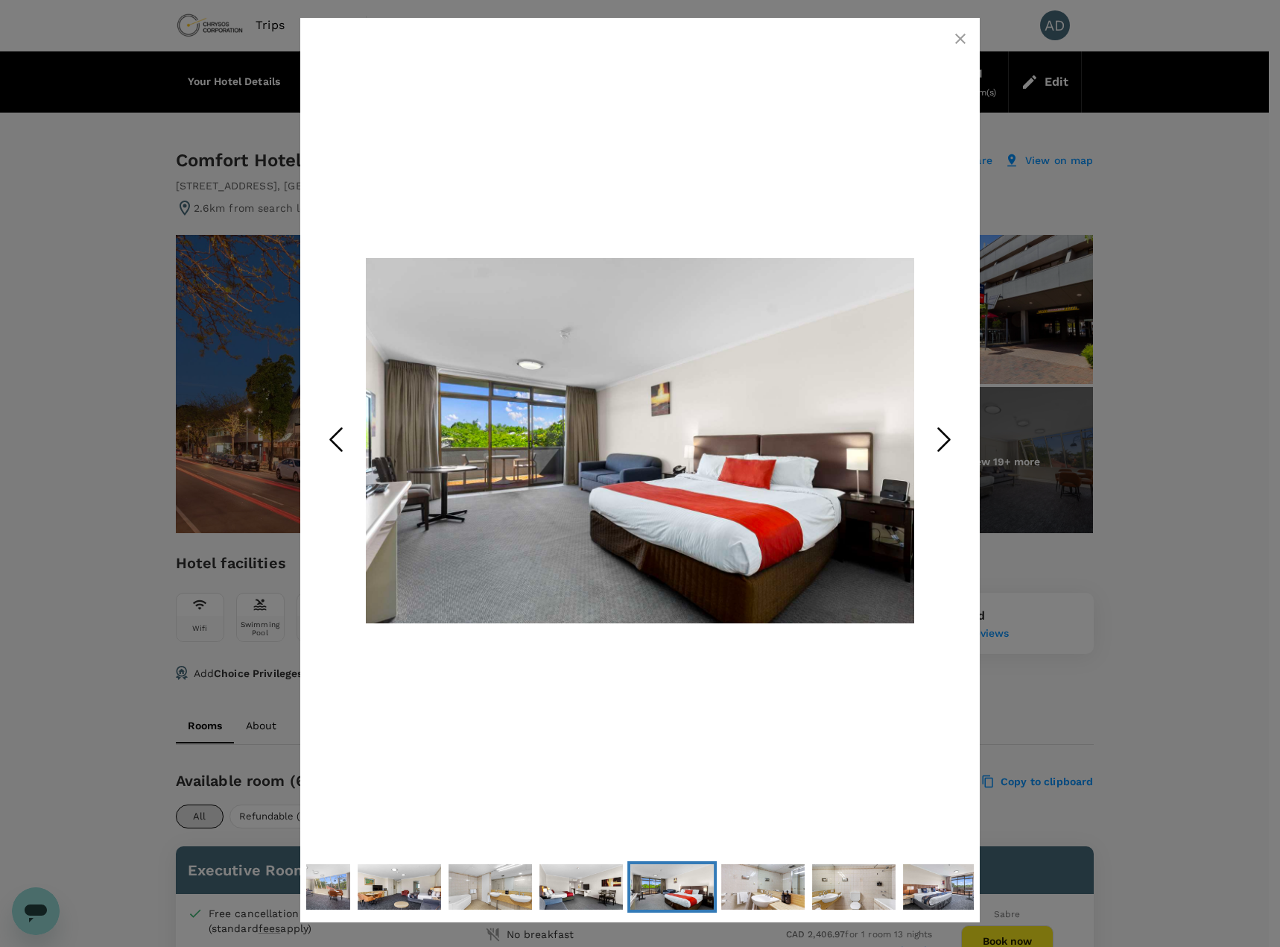
click at [952, 440] on icon "Next Slide" at bounding box center [944, 439] width 45 height 45
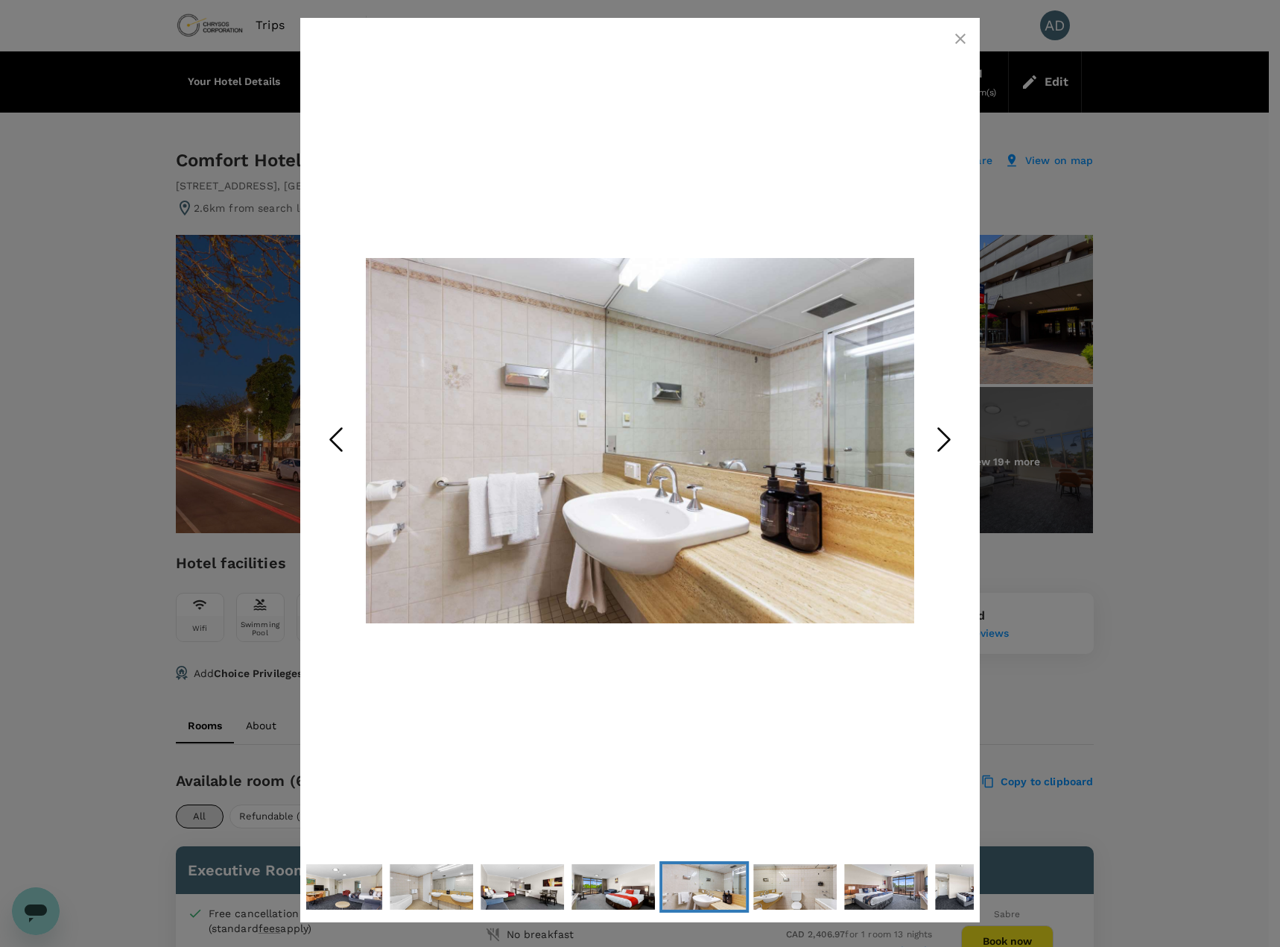
click at [952, 440] on icon "Next Slide" at bounding box center [944, 439] width 45 height 45
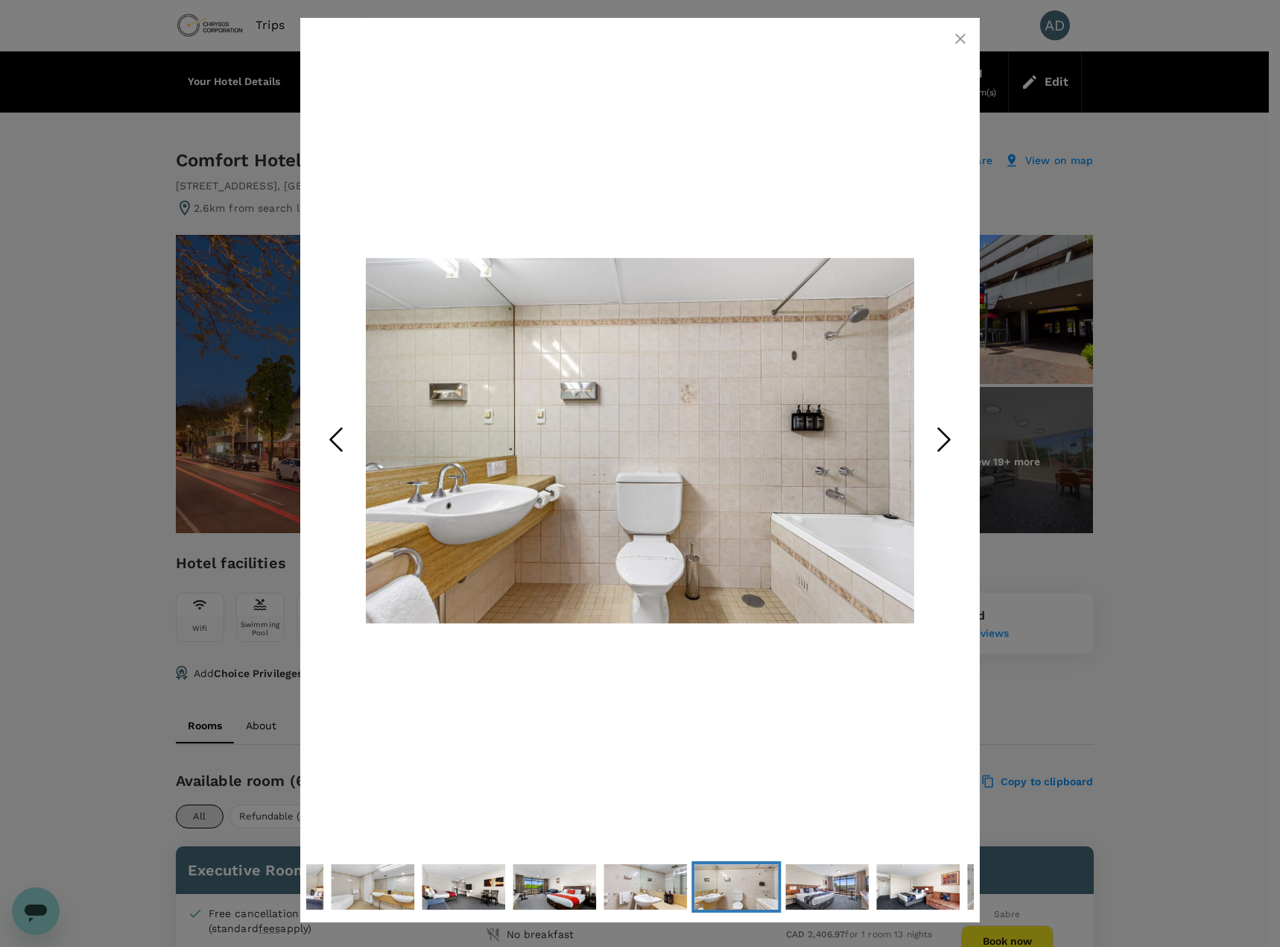
click at [952, 440] on icon "Next Slide" at bounding box center [944, 439] width 45 height 45
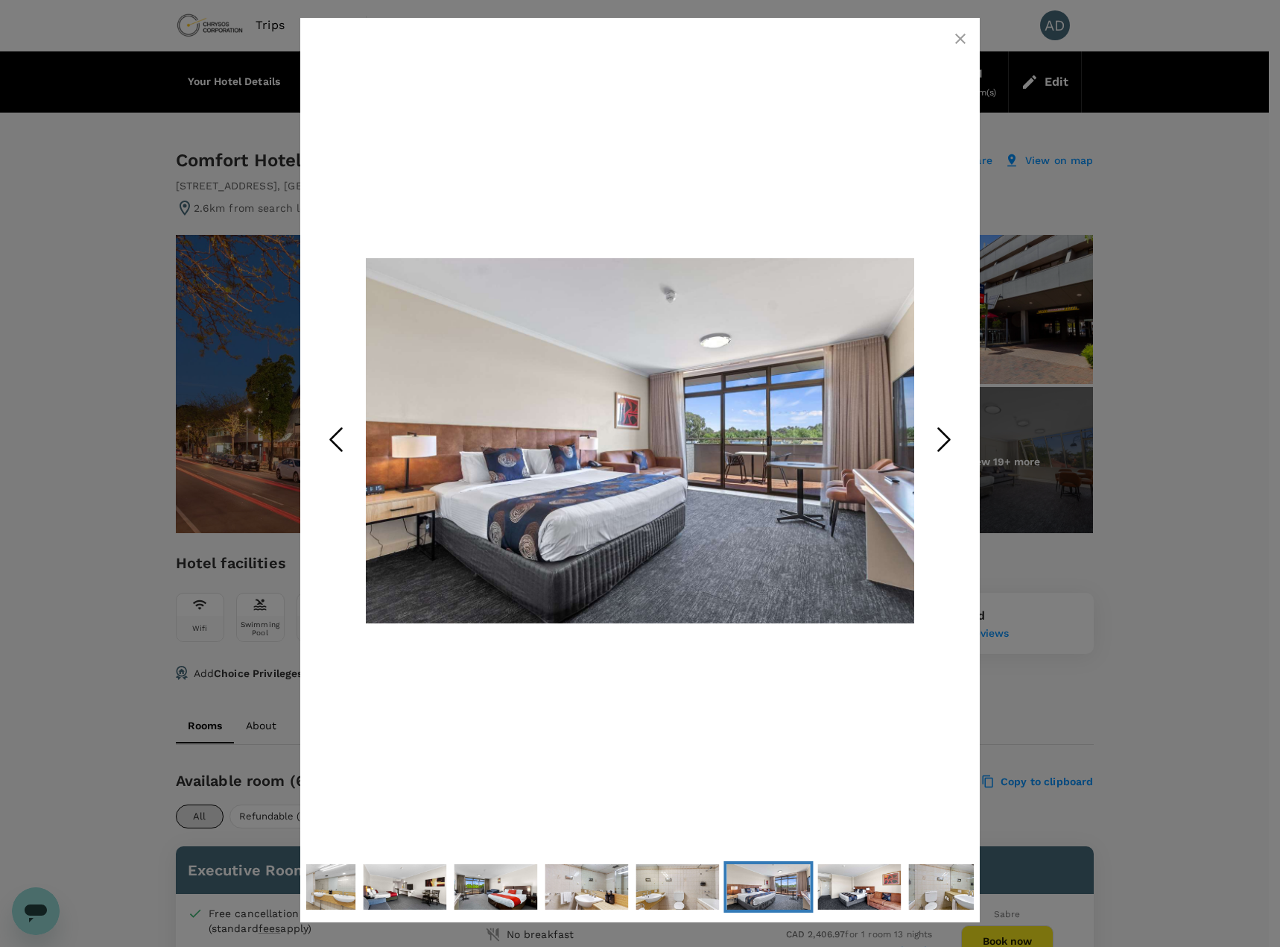
click at [952, 440] on icon "Next Slide" at bounding box center [944, 439] width 45 height 45
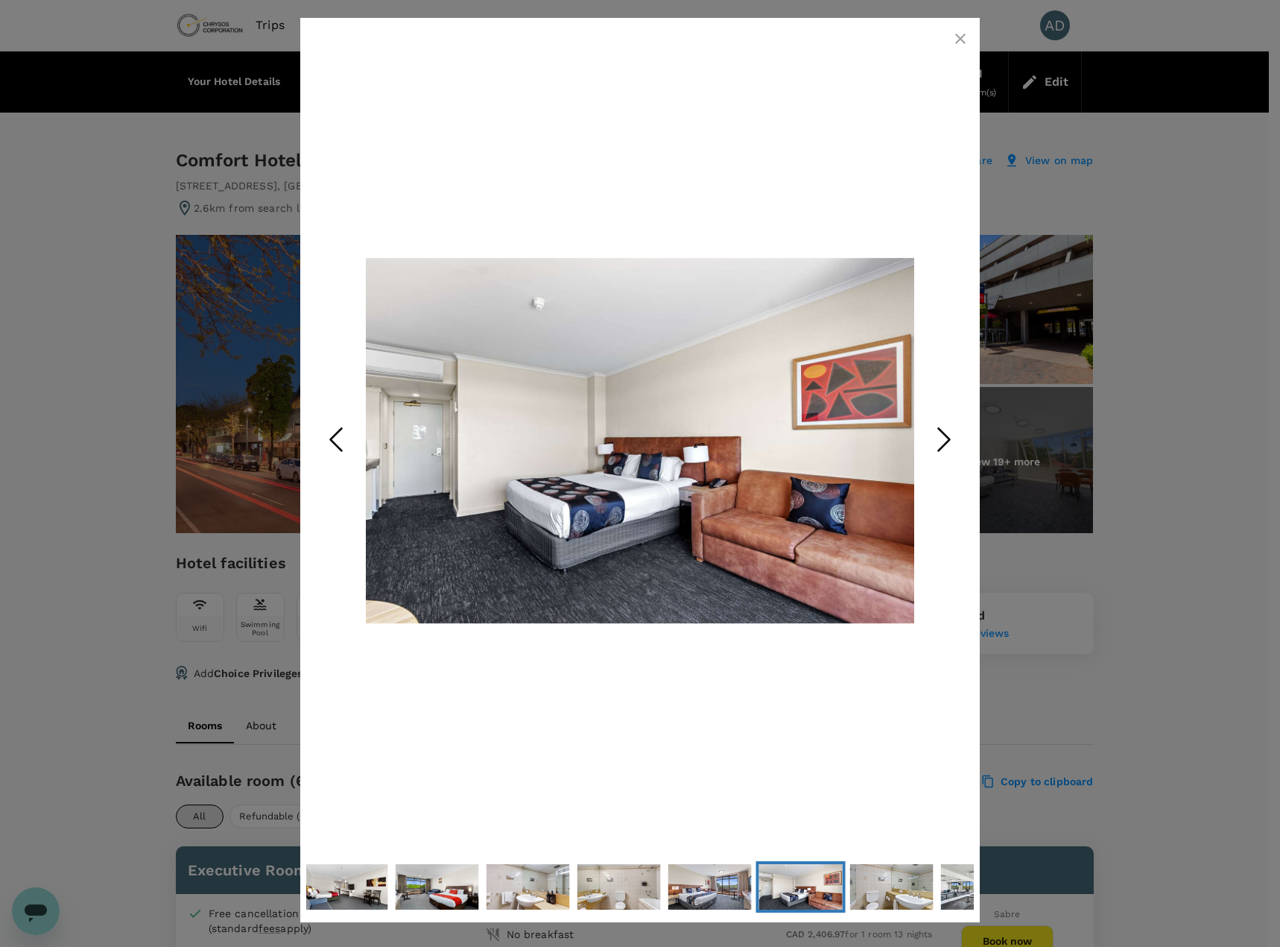
click at [952, 440] on icon "Next Slide" at bounding box center [944, 439] width 45 height 45
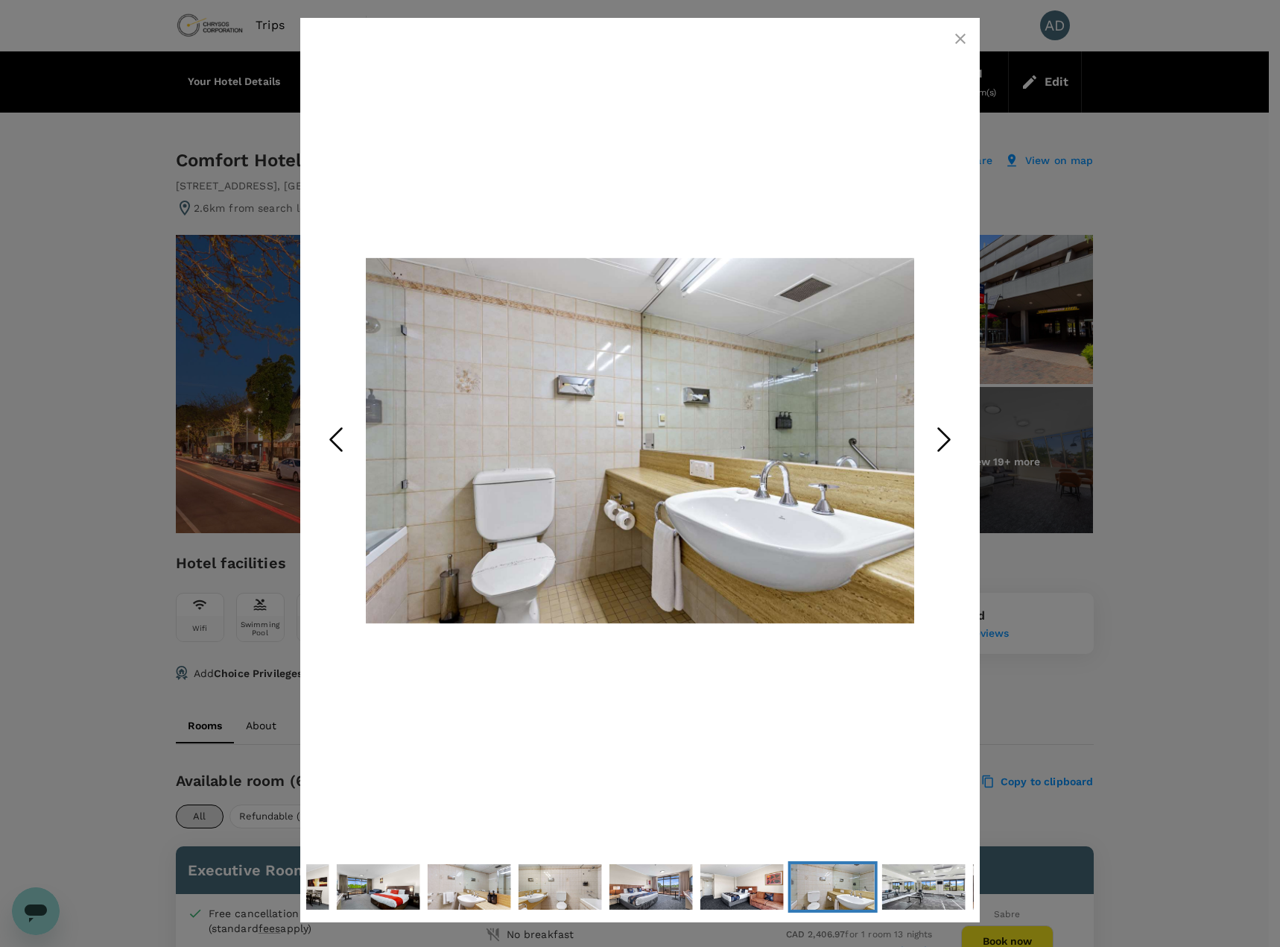
click at [952, 440] on icon "Next Slide" at bounding box center [944, 439] width 45 height 45
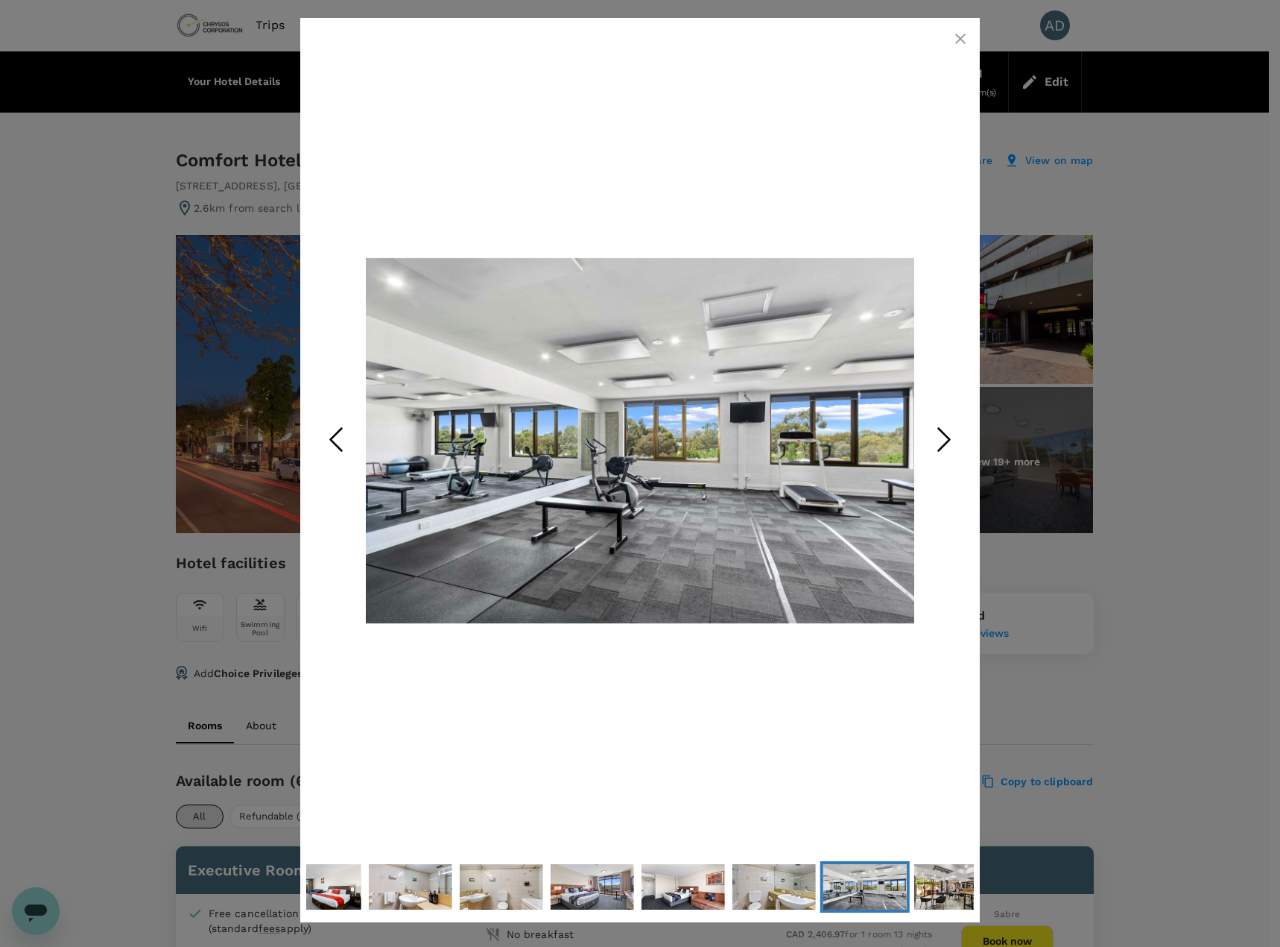
click at [952, 440] on icon "Next Slide" at bounding box center [944, 439] width 45 height 45
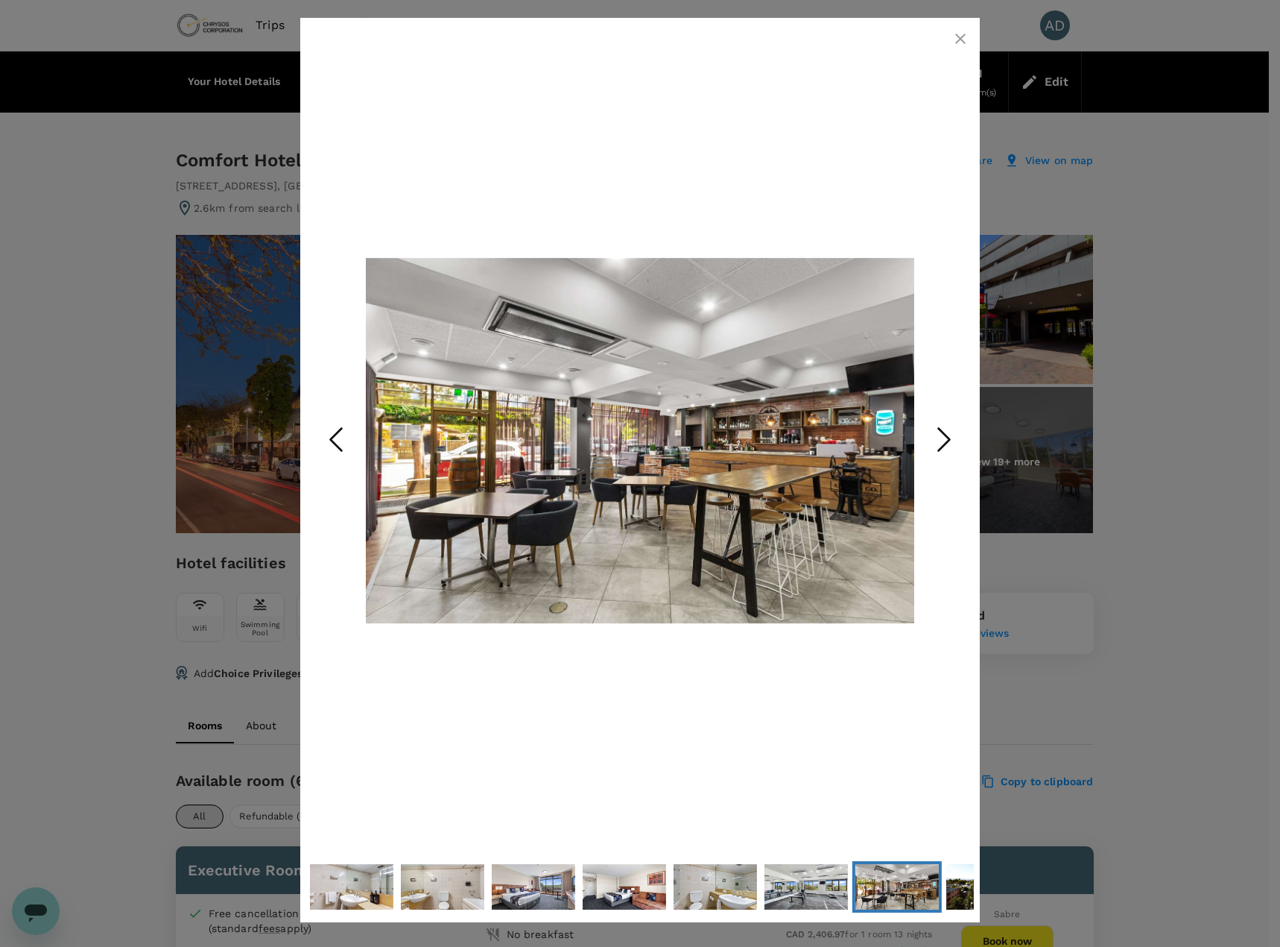
click at [331, 443] on icon "Previous Slide" at bounding box center [336, 439] width 45 height 45
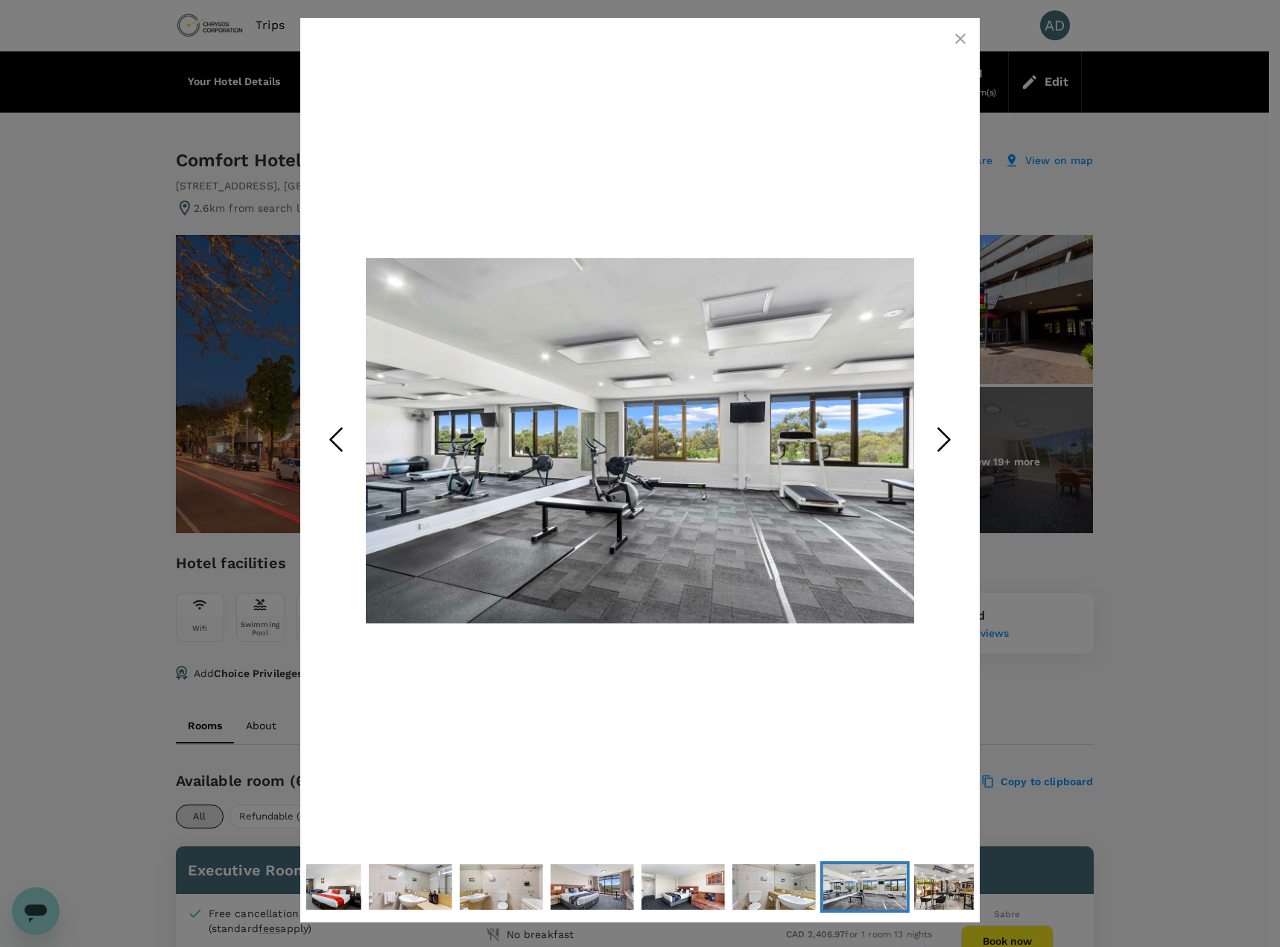
click at [951, 447] on icon "Next Slide" at bounding box center [944, 439] width 45 height 45
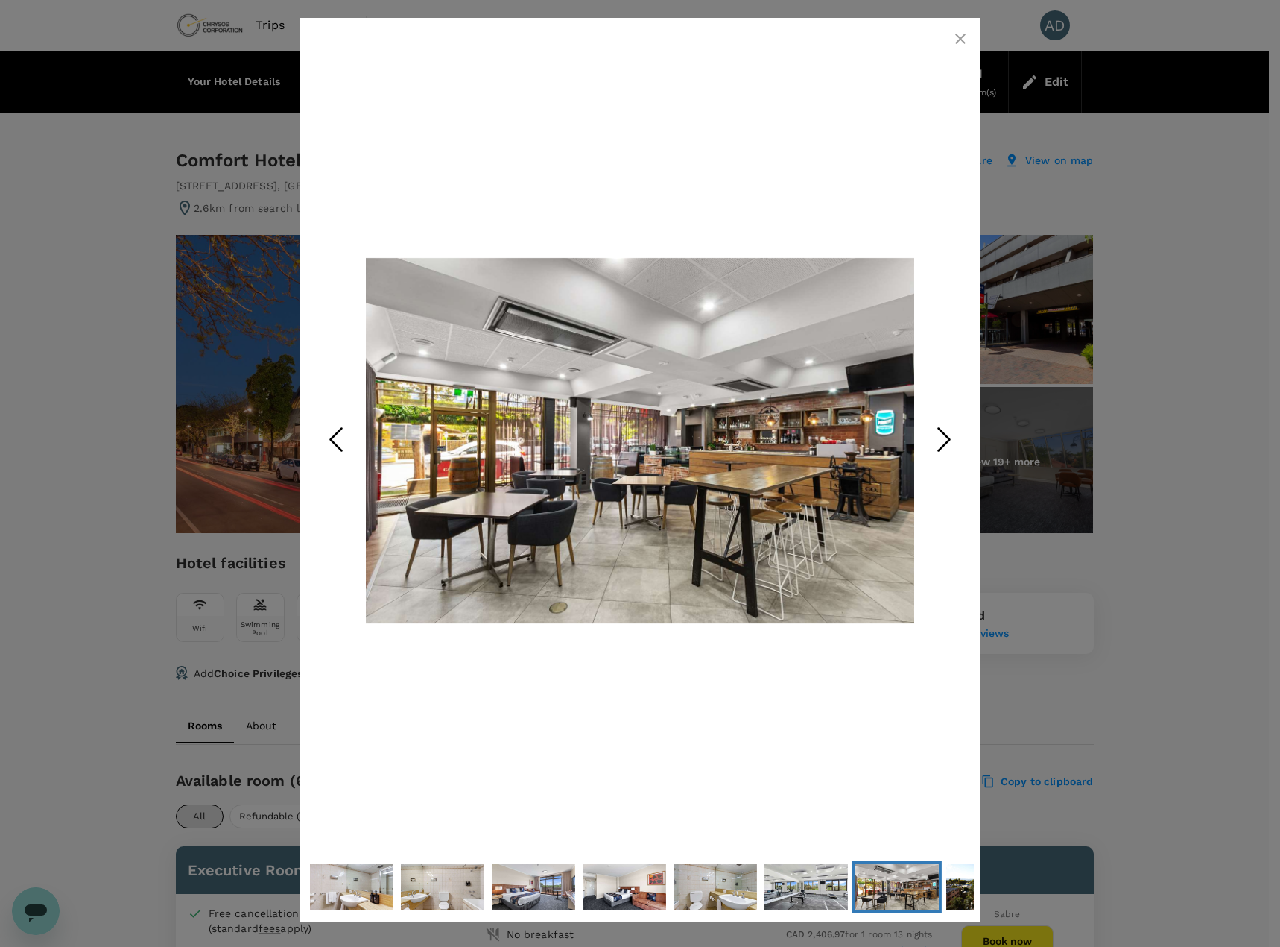
click at [951, 447] on icon "Next Slide" at bounding box center [944, 439] width 45 height 45
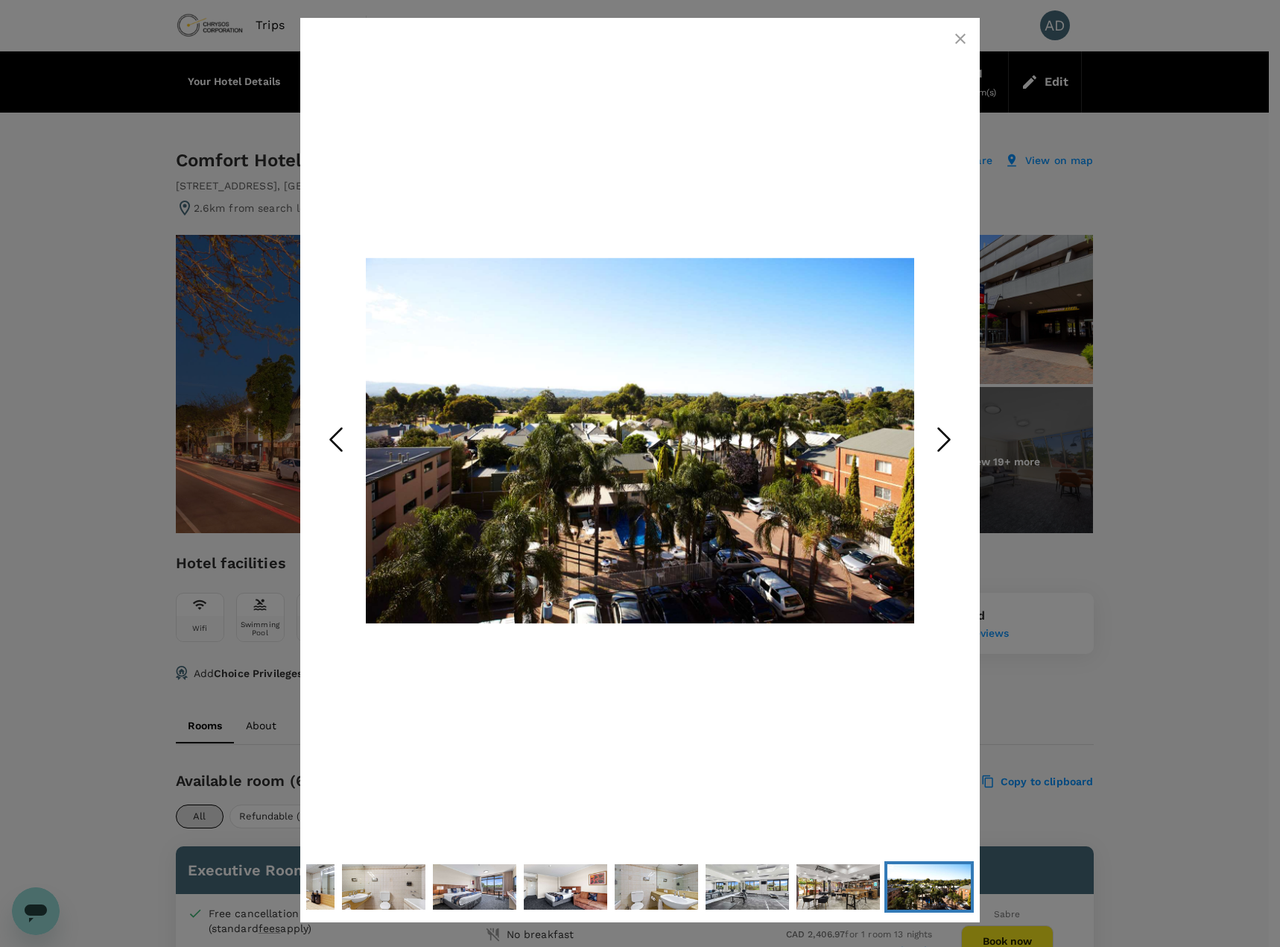
click at [951, 447] on icon "Next Slide" at bounding box center [944, 439] width 45 height 45
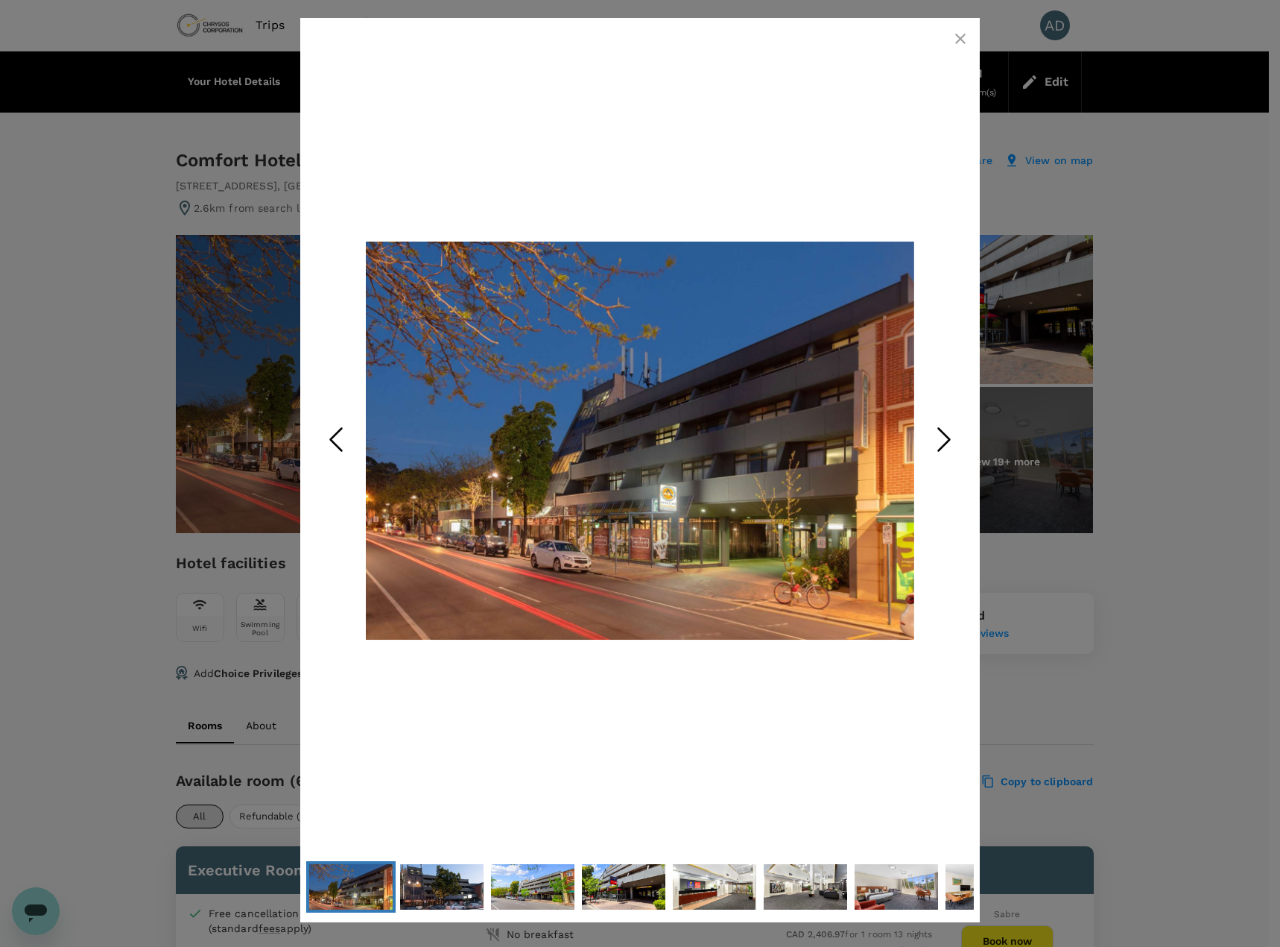
click at [951, 447] on icon "Next Slide" at bounding box center [944, 439] width 45 height 45
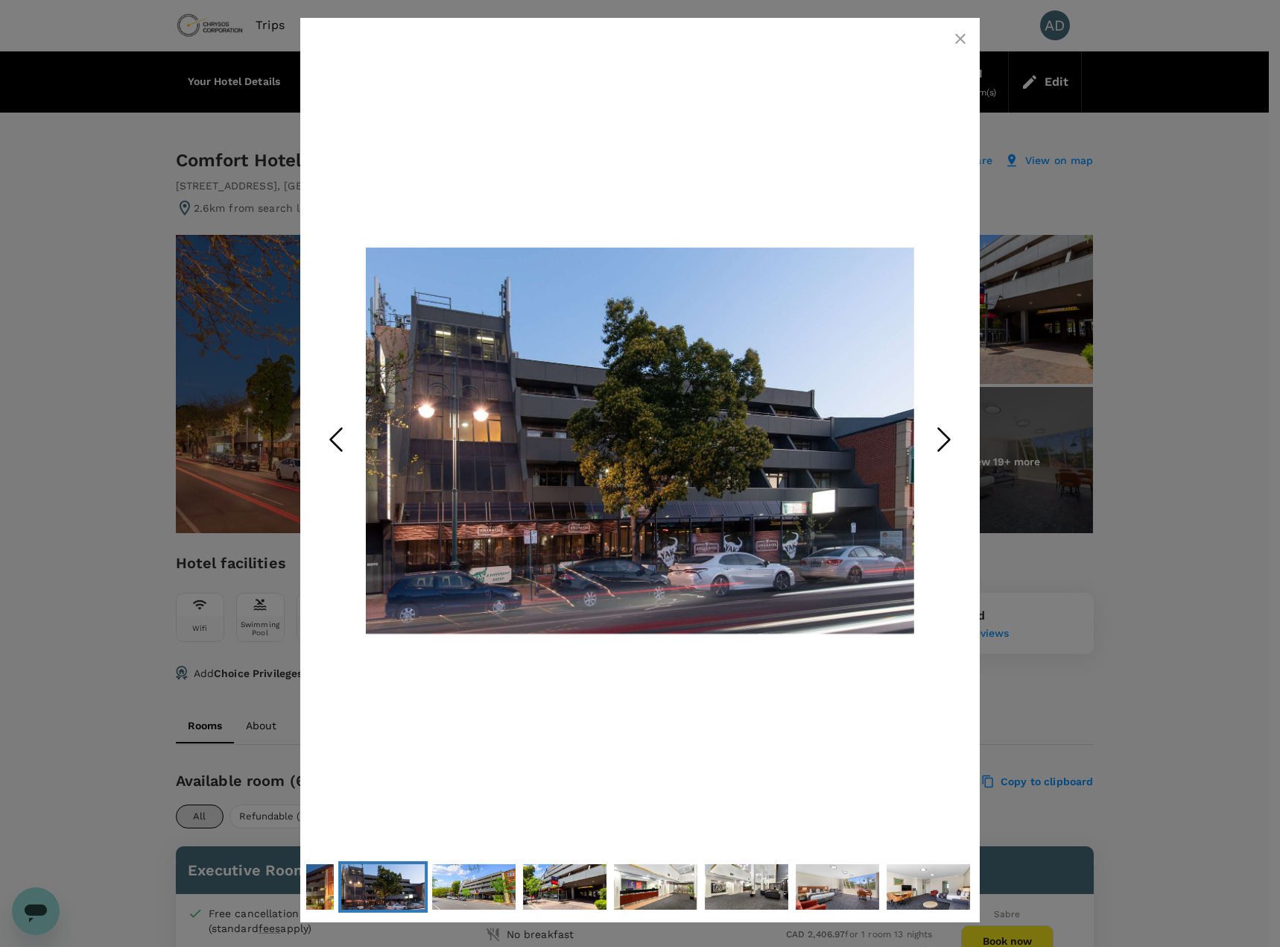
click at [954, 29] on button "button" at bounding box center [961, 39] width 30 height 30
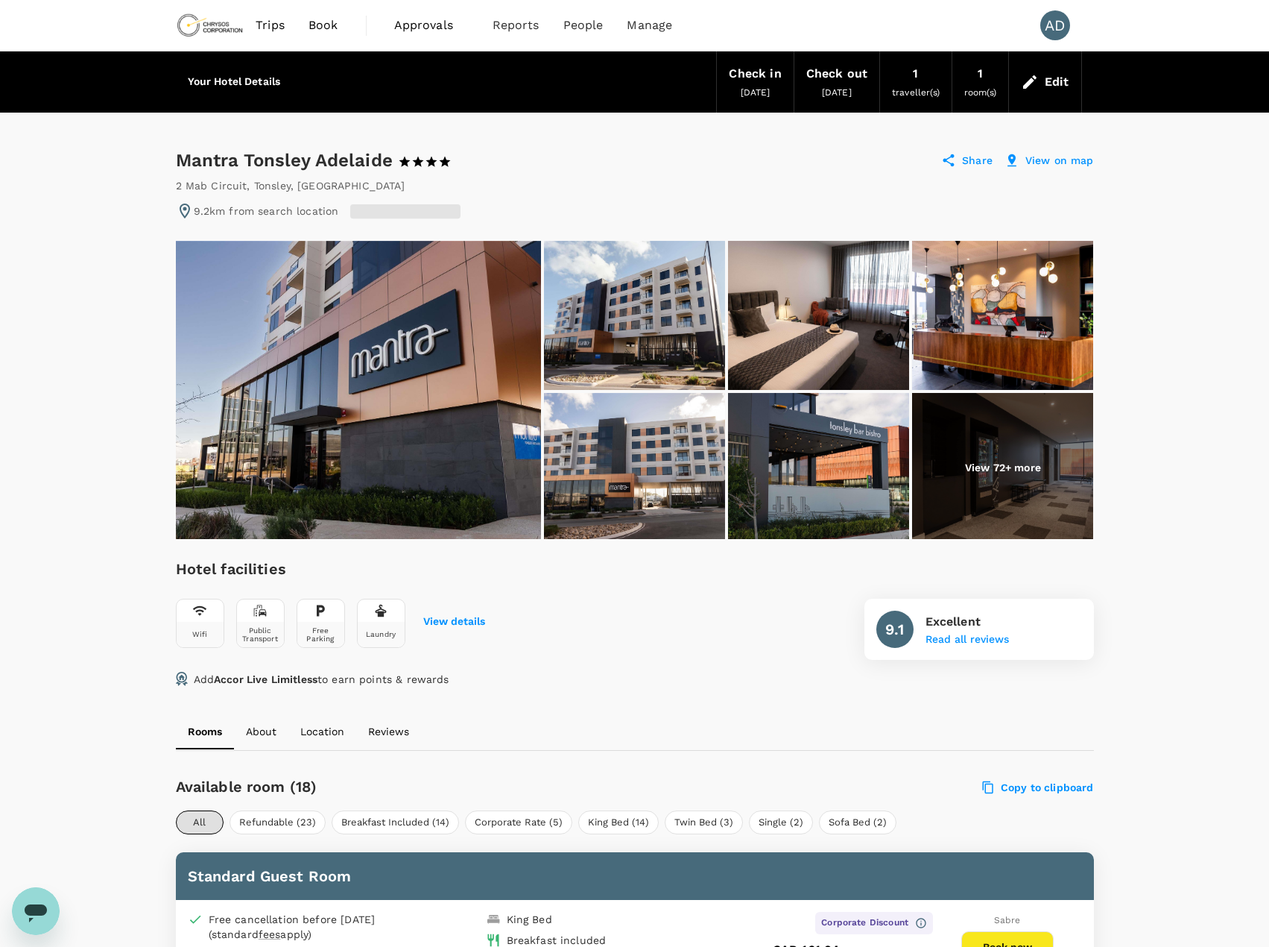
click at [448, 409] on img at bounding box center [358, 390] width 365 height 298
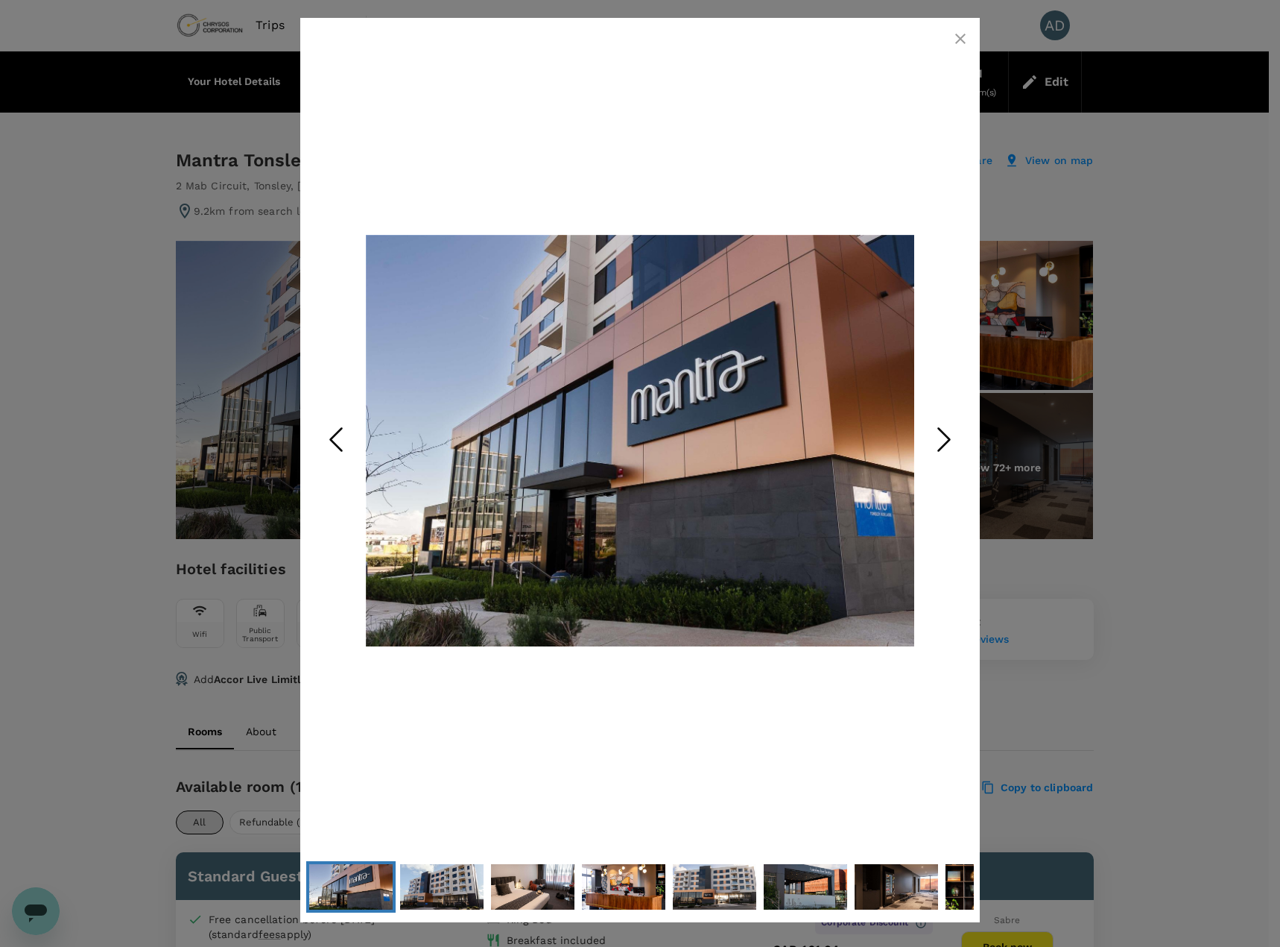
click at [952, 440] on icon "Next Slide" at bounding box center [944, 439] width 45 height 45
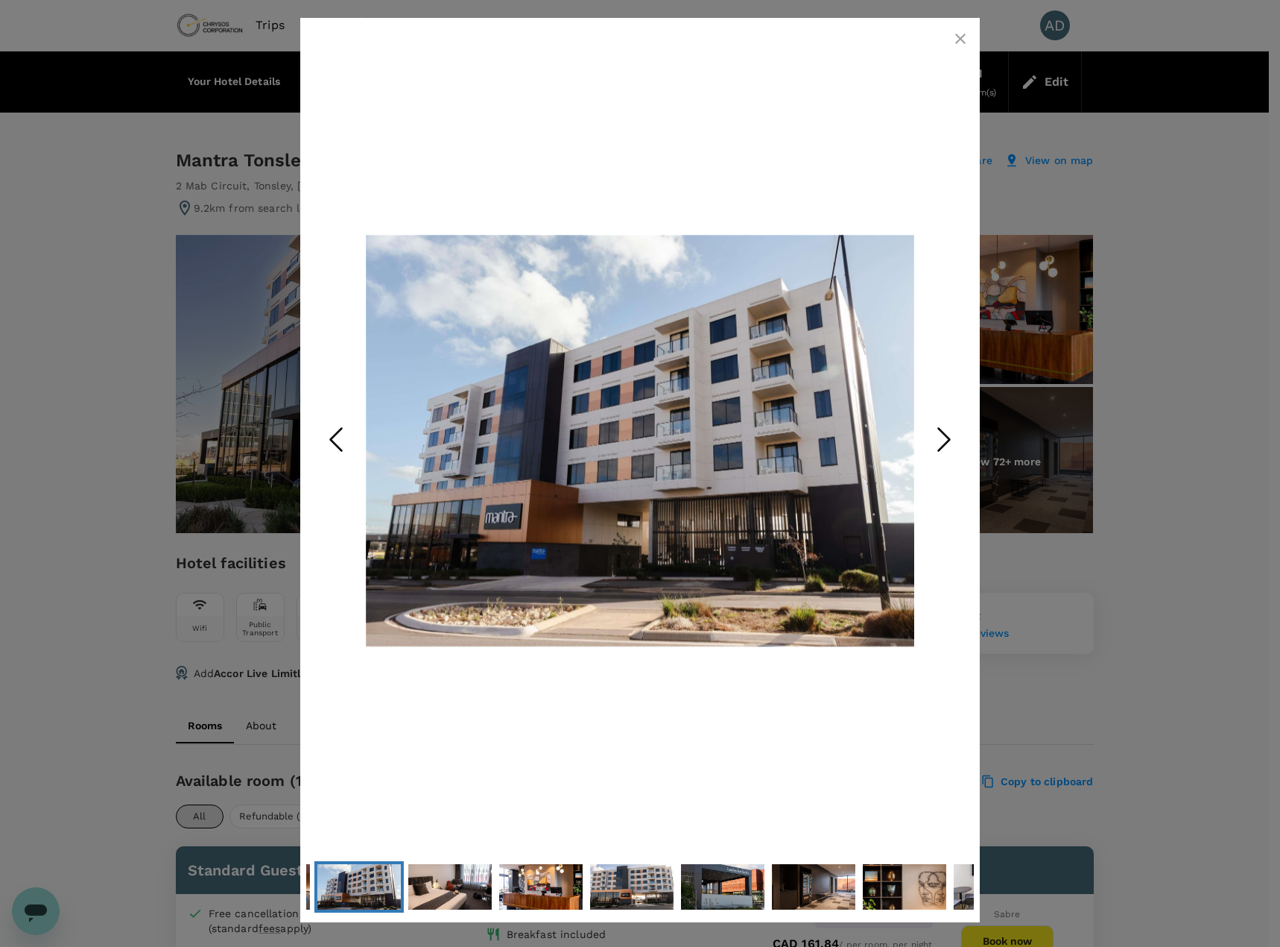
click at [952, 440] on icon "Next Slide" at bounding box center [944, 439] width 45 height 45
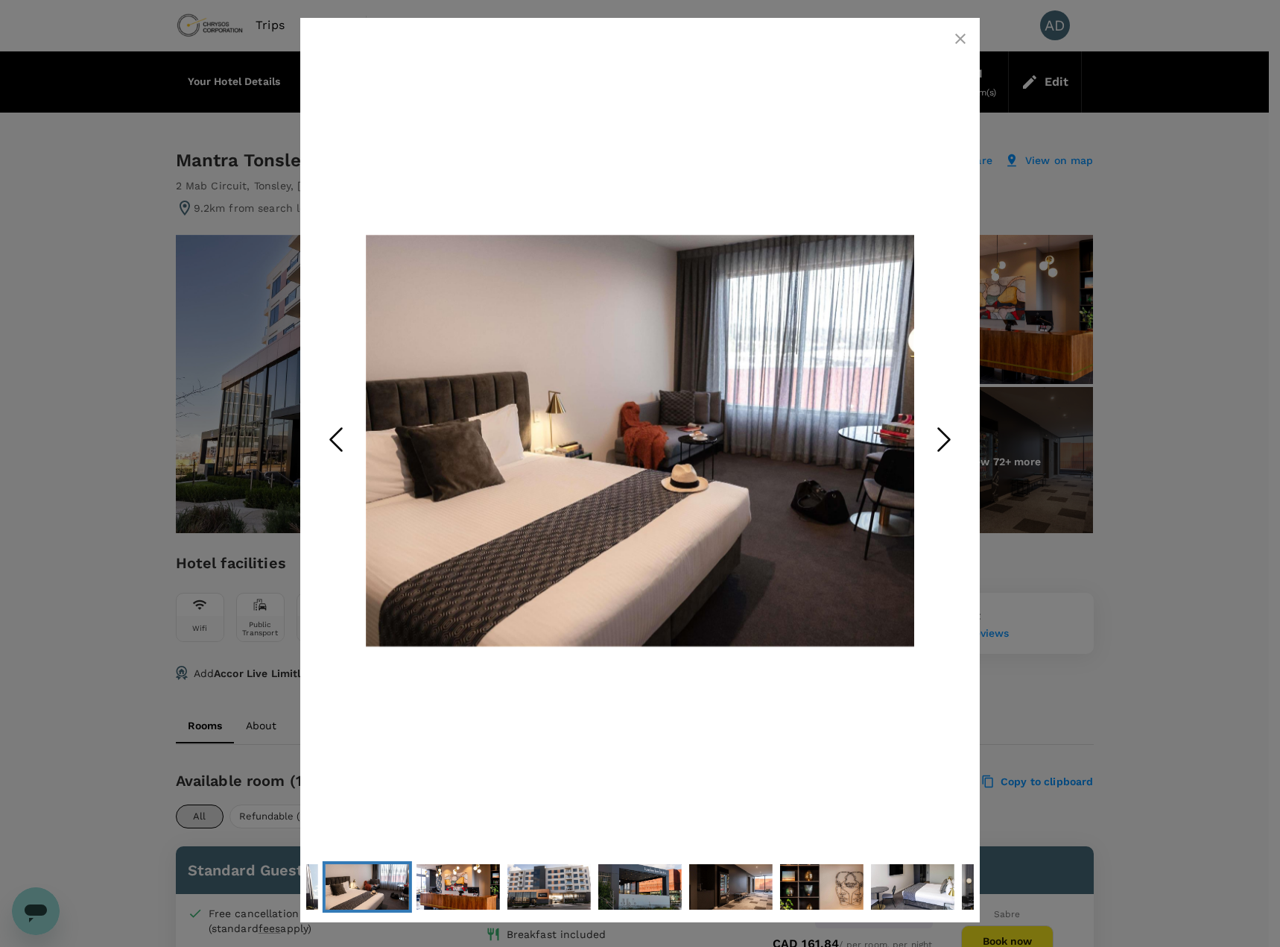
click at [952, 440] on icon "Next Slide" at bounding box center [944, 439] width 45 height 45
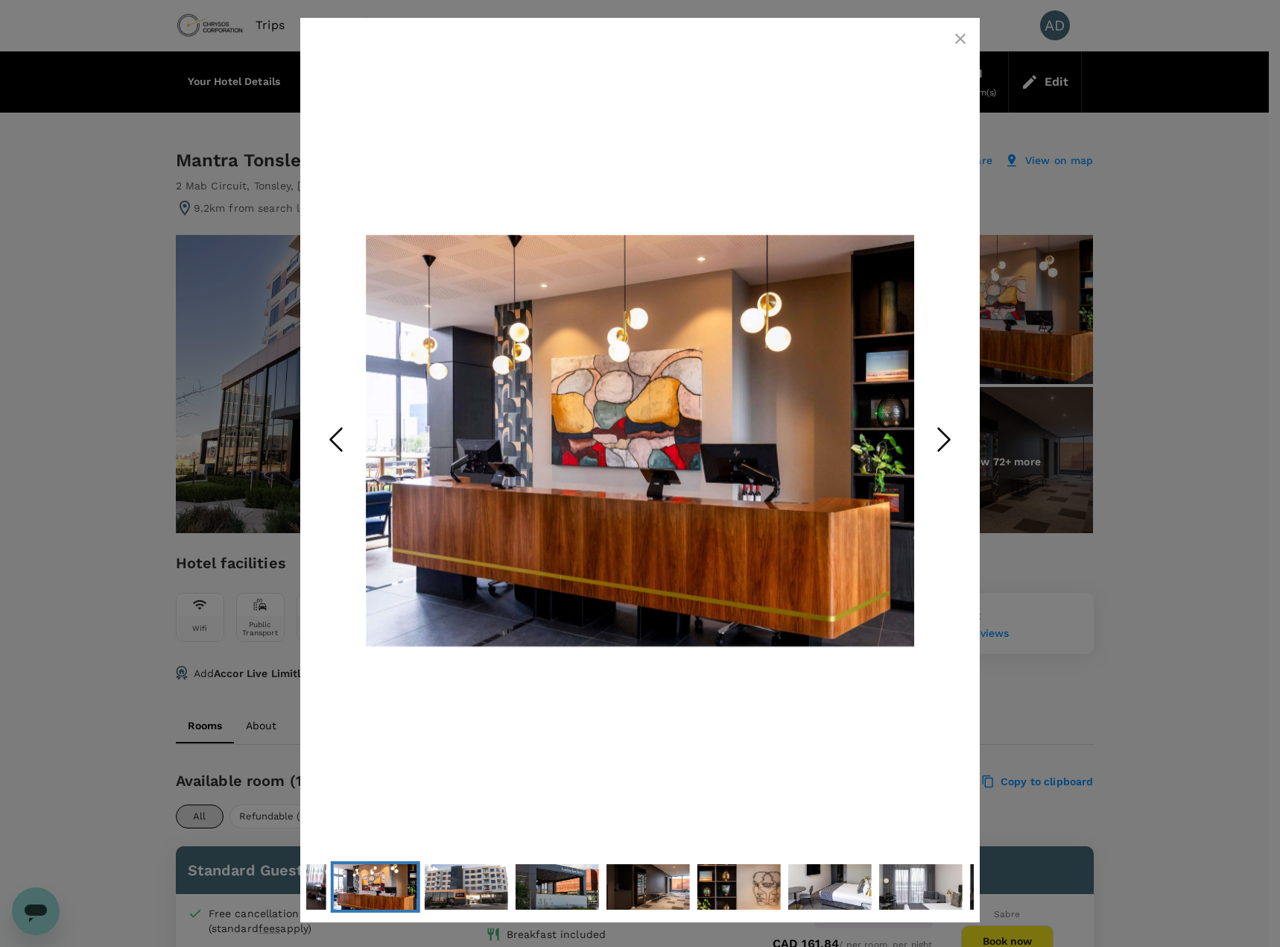
click at [952, 440] on icon "Next Slide" at bounding box center [944, 439] width 45 height 45
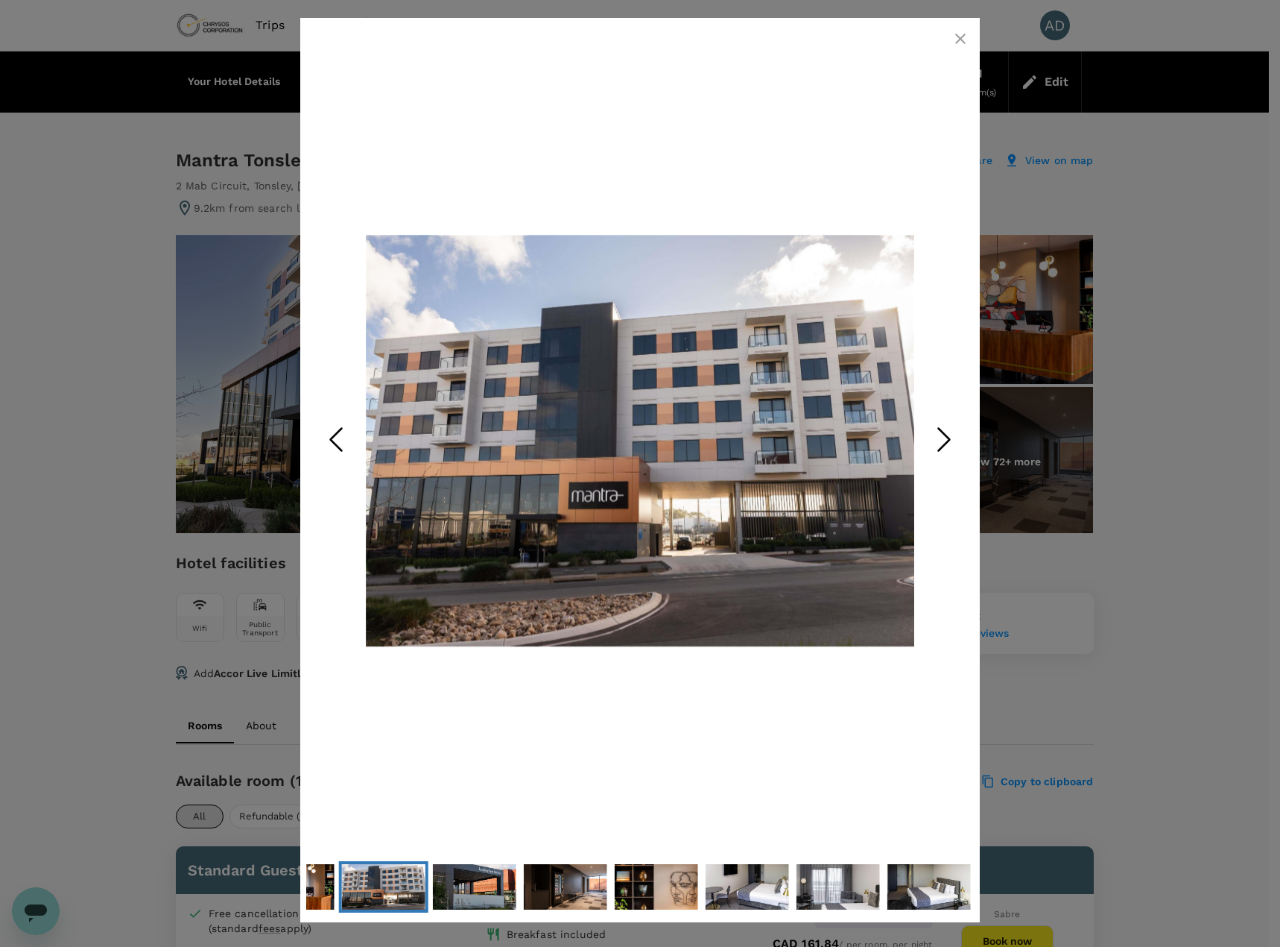
click at [952, 440] on icon "Next Slide" at bounding box center [944, 439] width 45 height 45
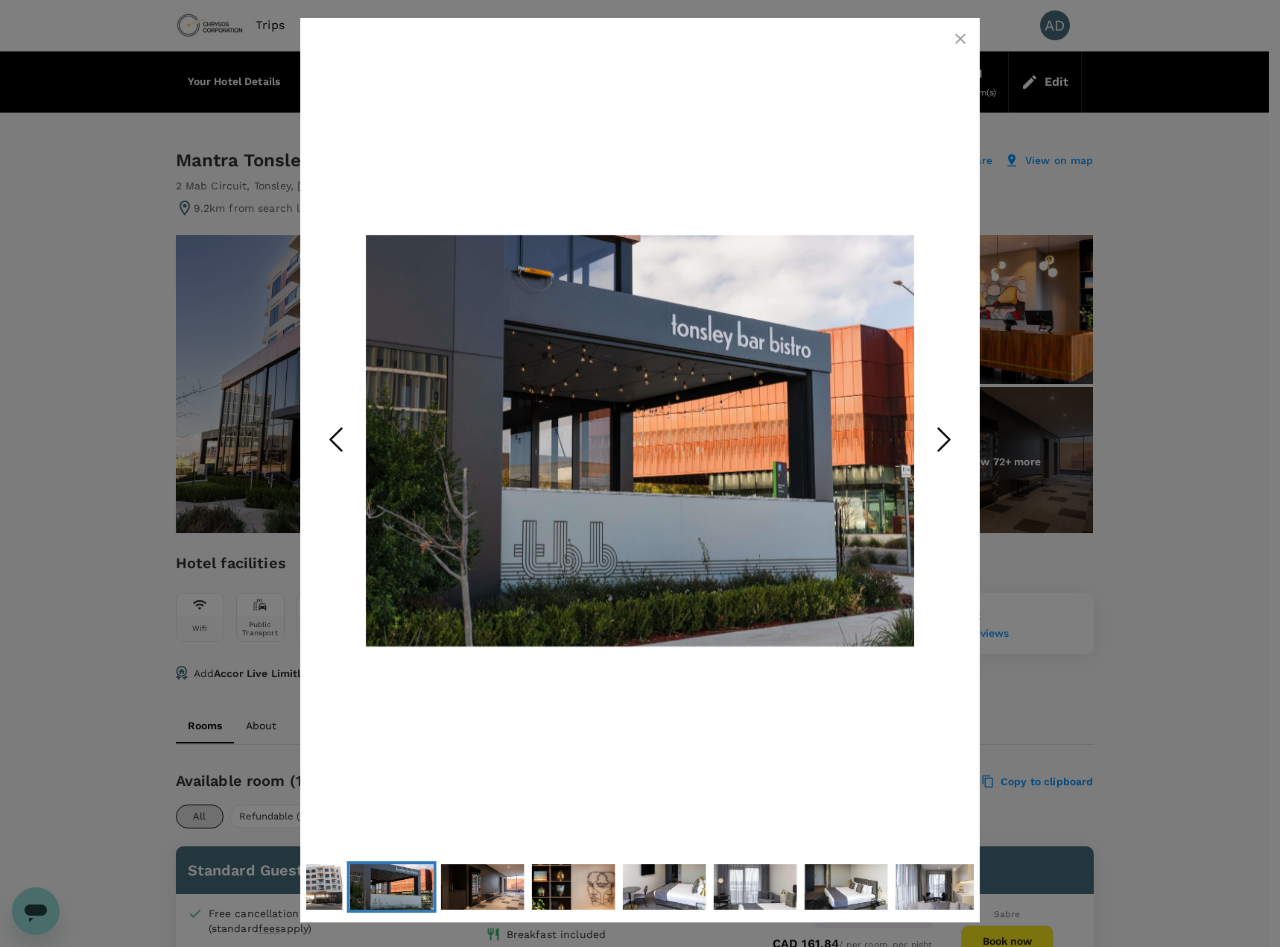
click at [961, 34] on icon "button" at bounding box center [961, 39] width 18 height 18
